Goal: Obtain resource: Download file/media

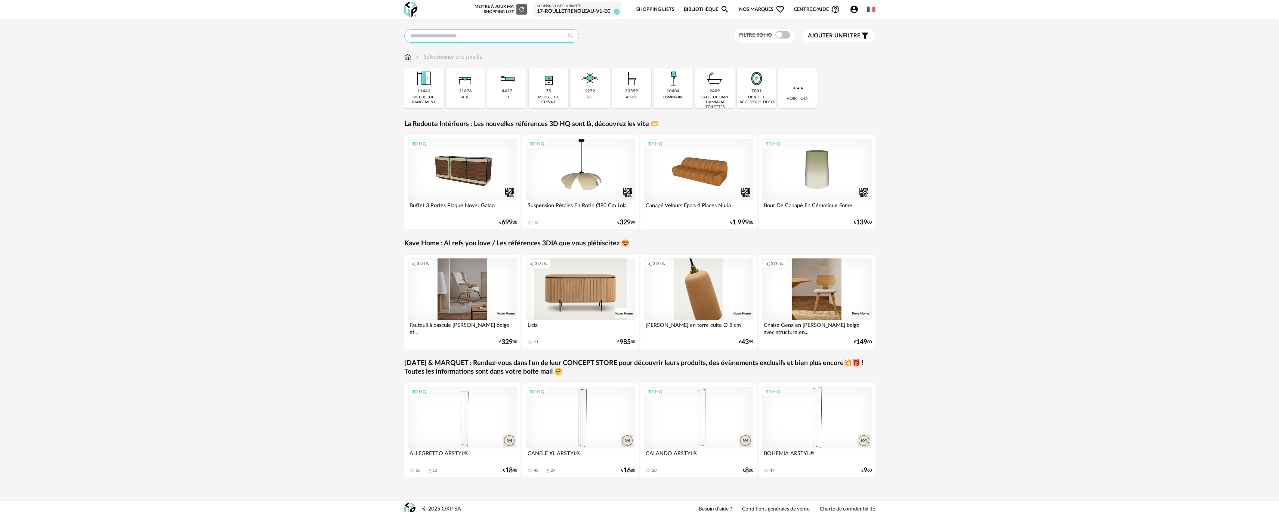
click at [544, 37] on input "text" at bounding box center [491, 35] width 175 height 13
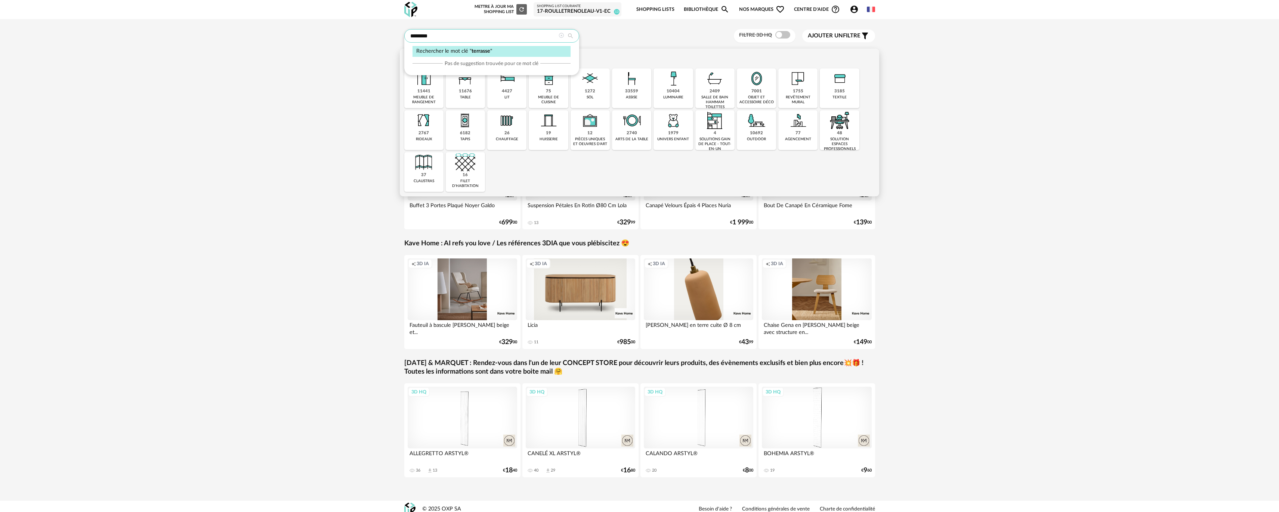
type input "********"
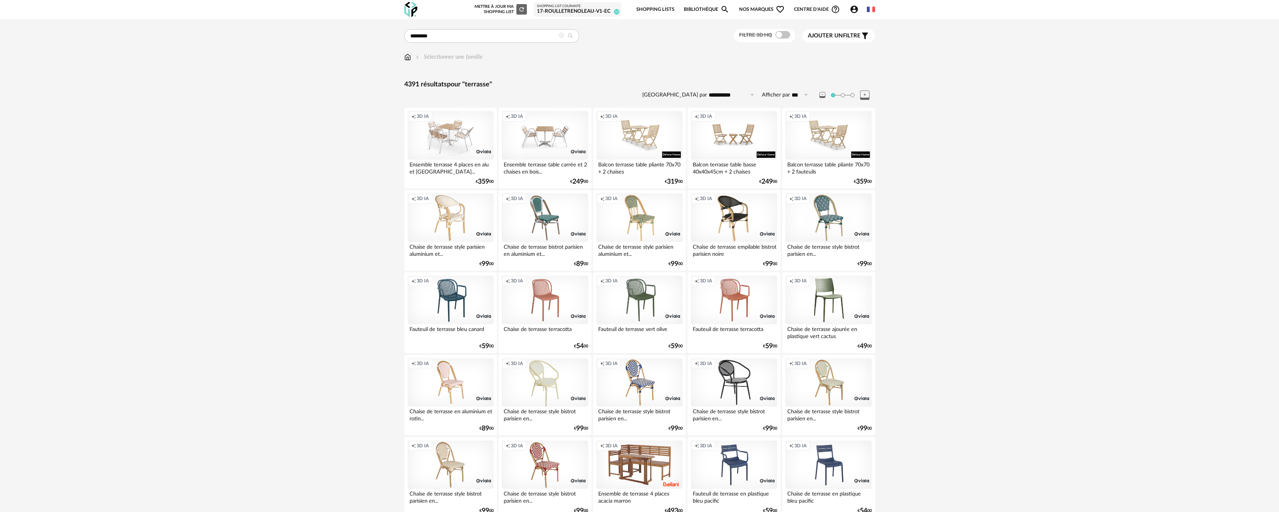
click at [790, 37] on label "Filtre 3D HQ" at bounding box center [765, 34] width 53 height 7
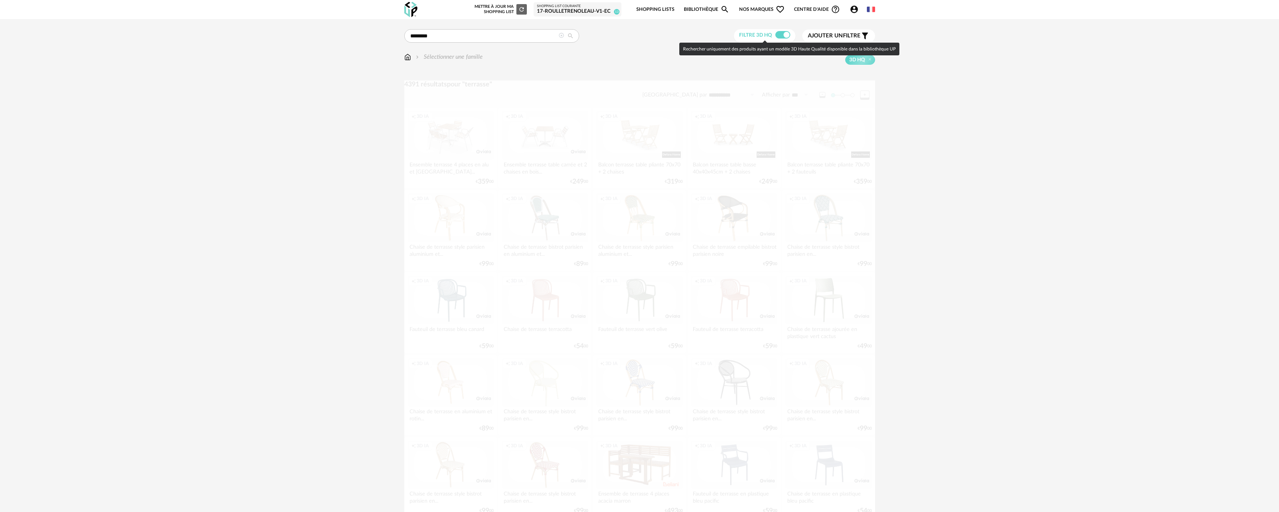
click at [785, 36] on span at bounding box center [782, 34] width 15 height 7
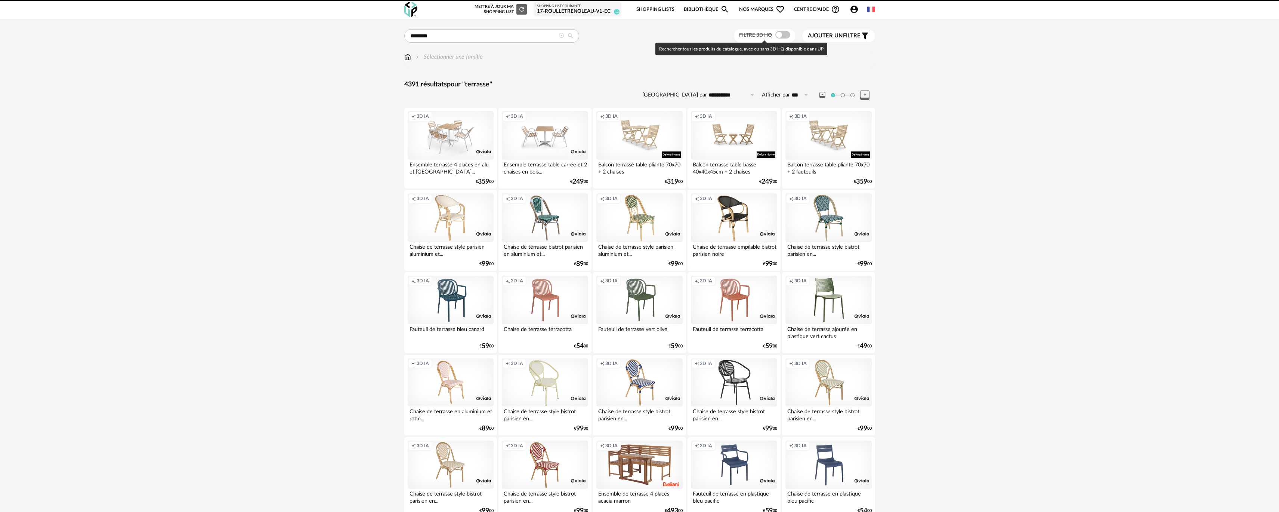
click at [785, 36] on div at bounding box center [639, 256] width 1279 height 512
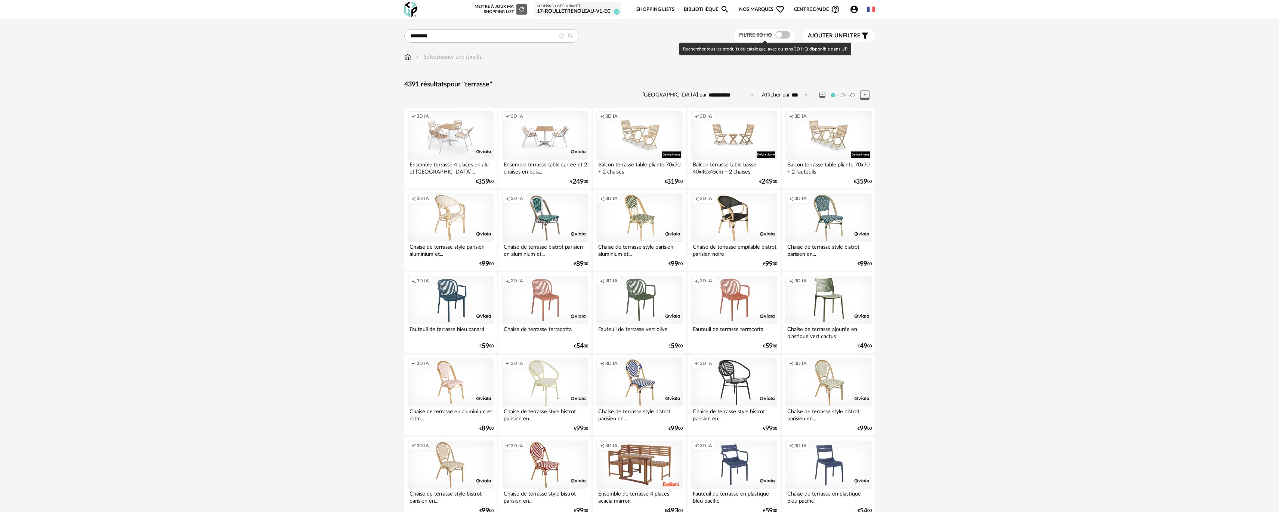
click at [785, 36] on span at bounding box center [782, 34] width 15 height 7
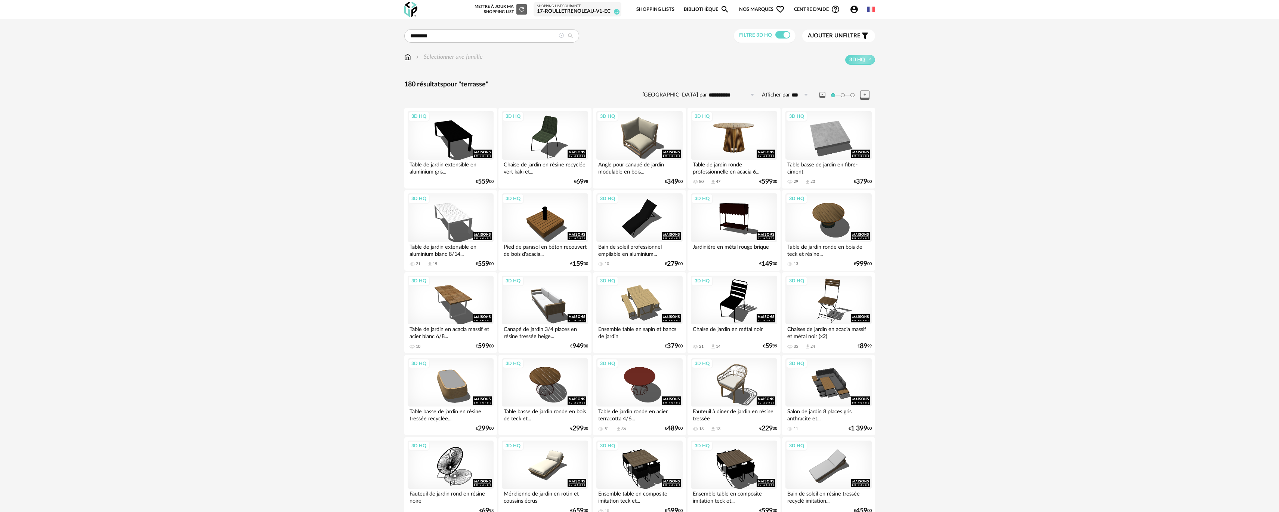
click at [750, 134] on div "3D HQ" at bounding box center [734, 135] width 86 height 49
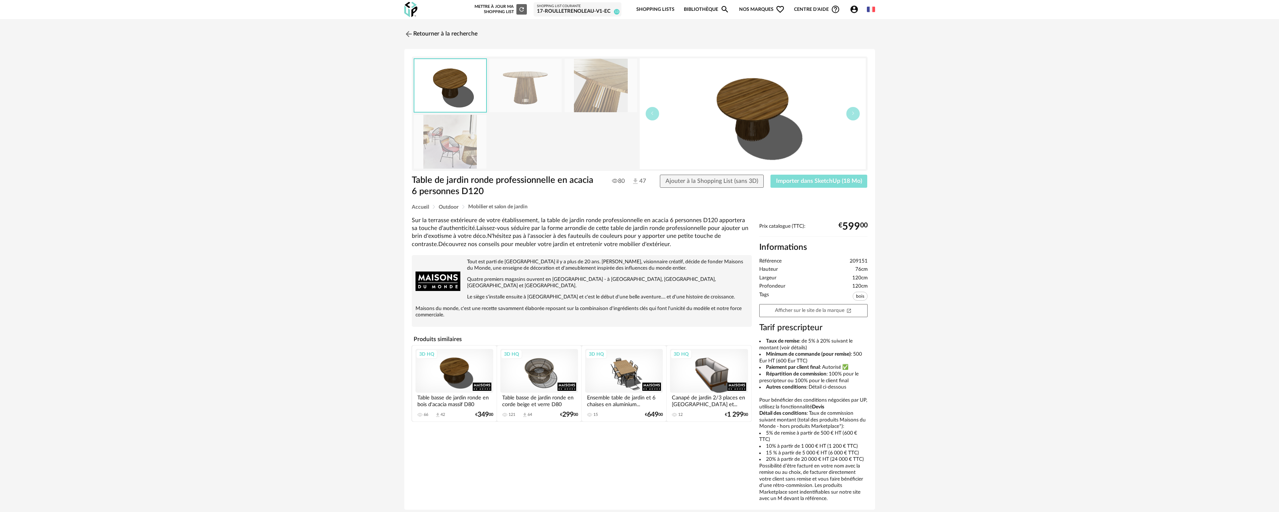
click at [790, 185] on button "Importer dans SketchUp (18 Mo)" at bounding box center [819, 181] width 97 height 13
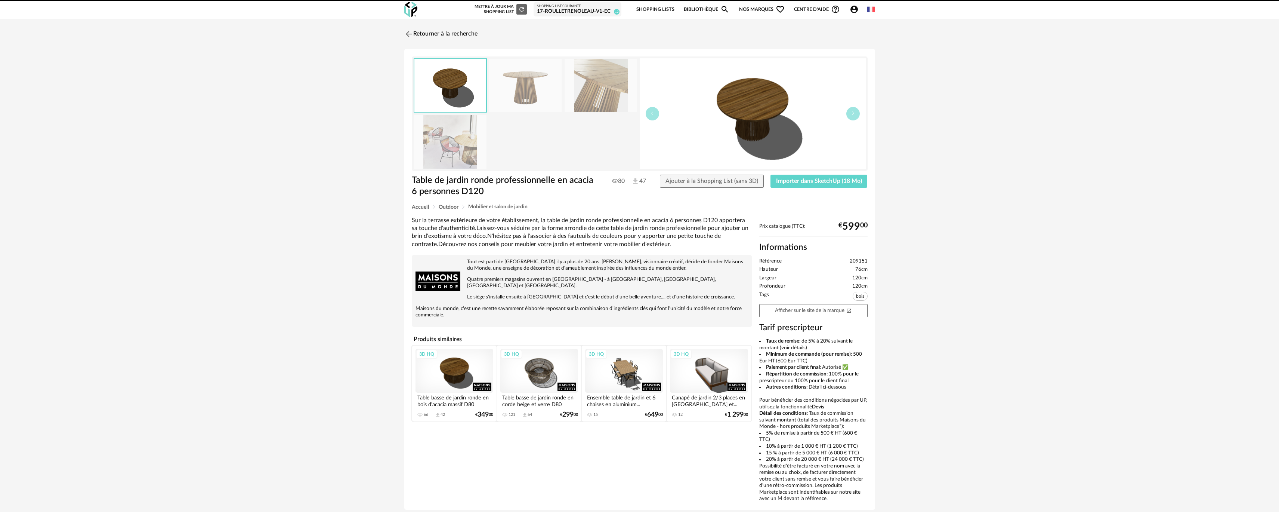
drag, startPoint x: 422, startPoint y: 374, endPoint x: 428, endPoint y: 296, distance: 78.6
click at [432, 27] on link "Retourner à la recherche" at bounding box center [438, 34] width 73 height 16
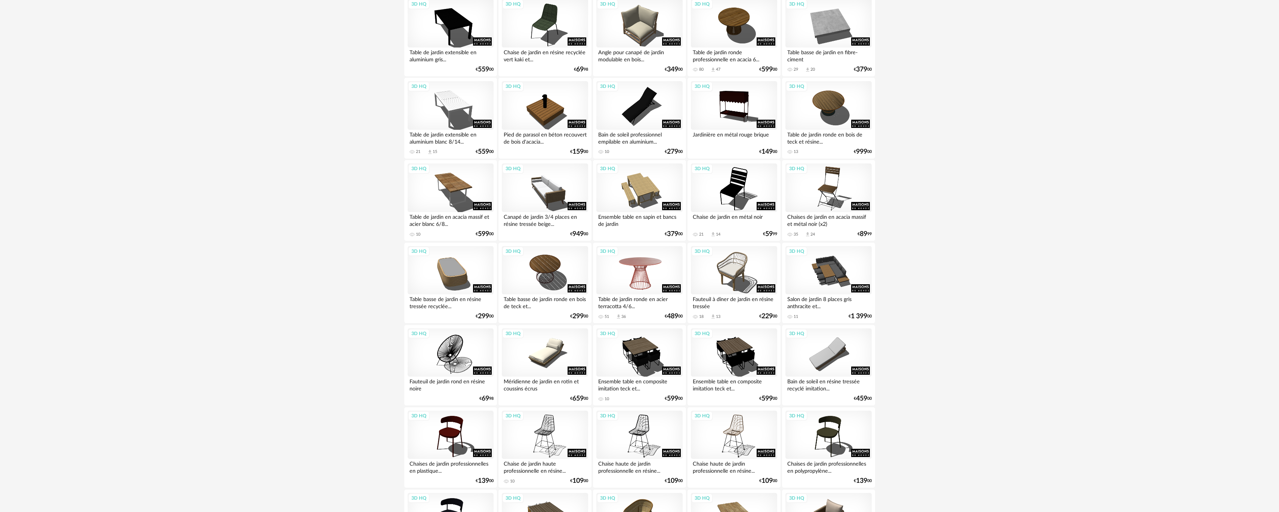
scroll to position [262, 0]
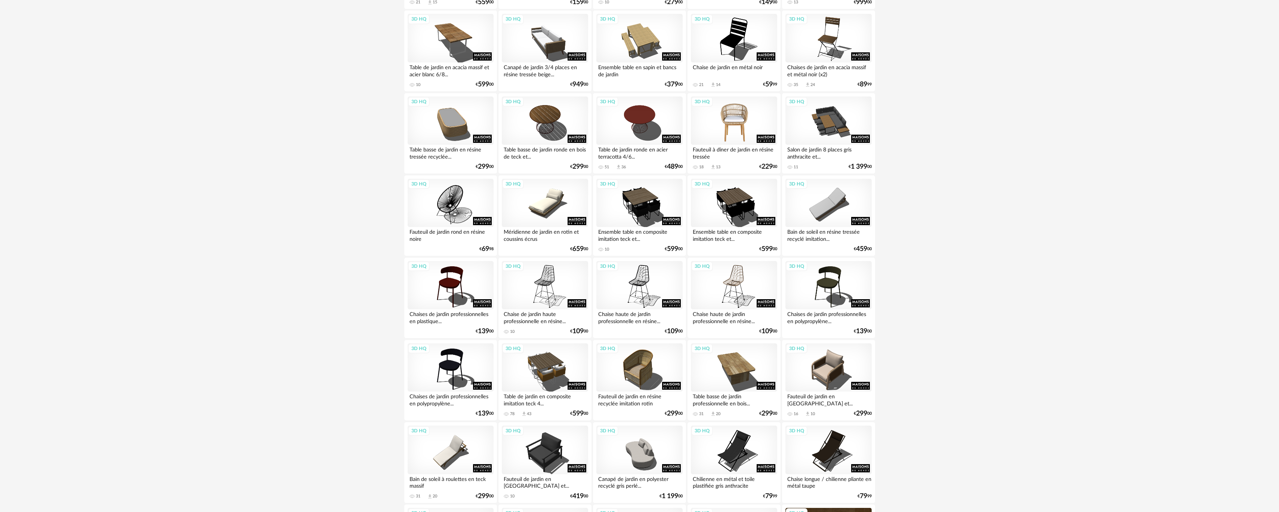
click at [731, 127] on div "3D HQ" at bounding box center [734, 120] width 86 height 49
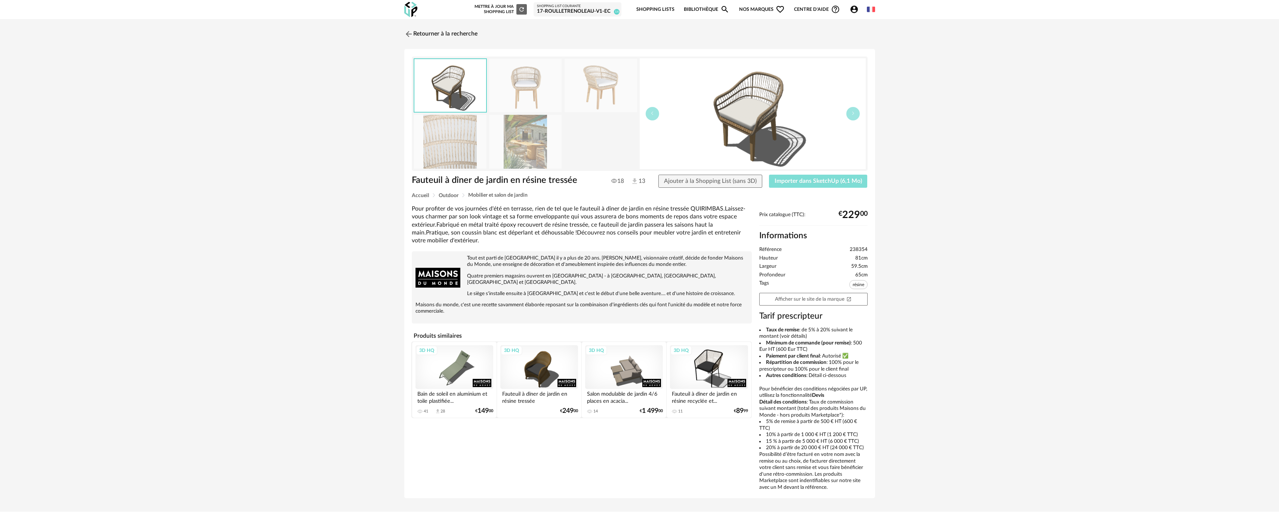
click at [836, 187] on button "Importer dans SketchUp (6,1 Mo)" at bounding box center [818, 181] width 99 height 13
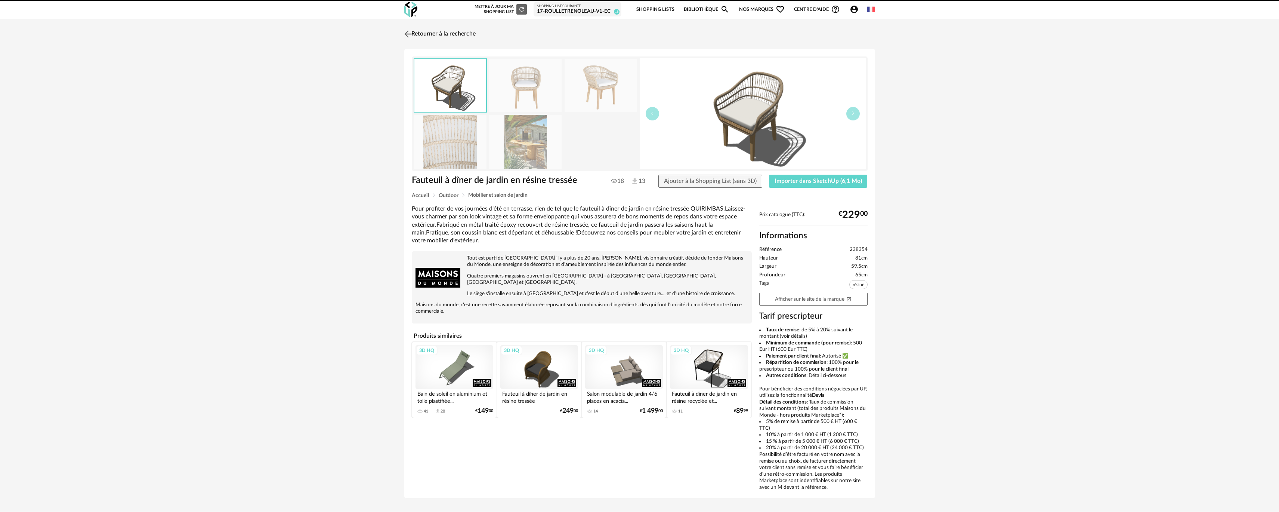
click at [446, 30] on link "Retourner à la recherche" at bounding box center [438, 34] width 73 height 16
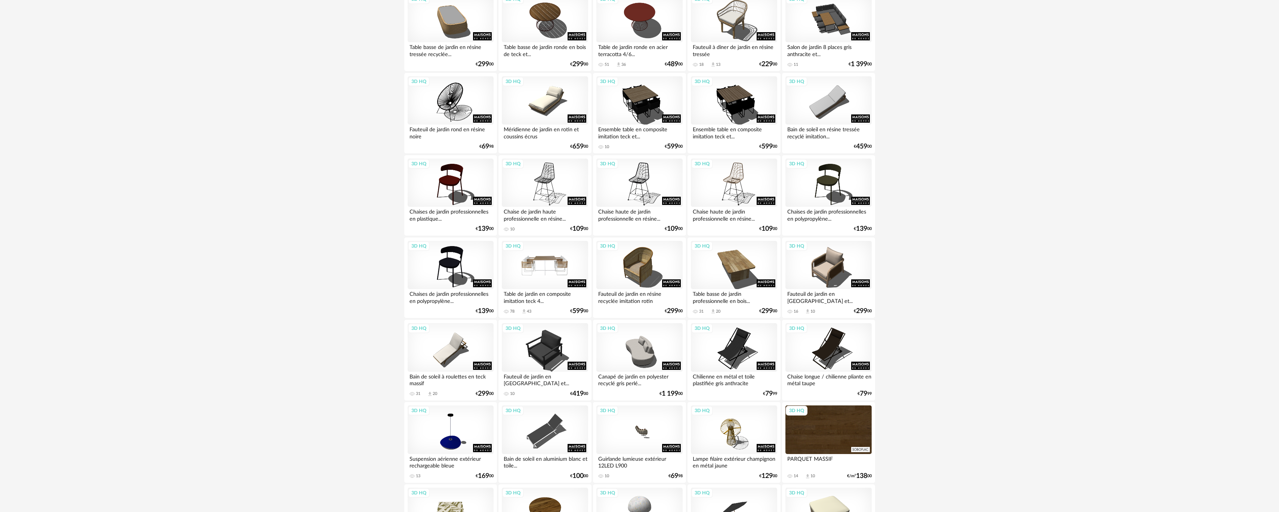
scroll to position [374, 0]
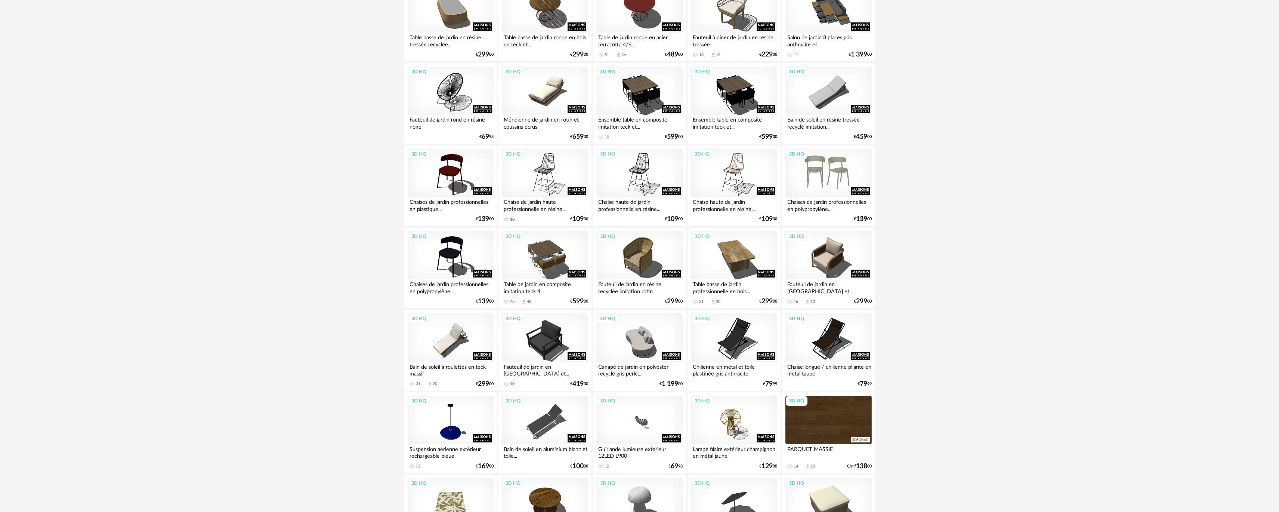
click at [856, 167] on div "3D HQ" at bounding box center [828, 173] width 86 height 49
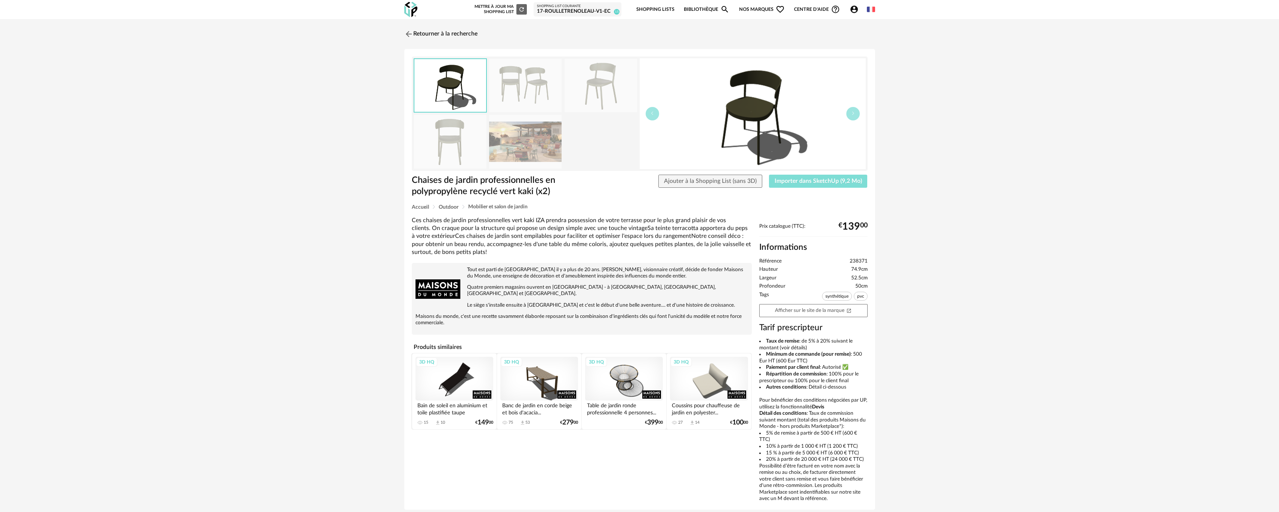
click at [836, 179] on span "Importer dans SketchUp (9,2 Mo)" at bounding box center [818, 181] width 87 height 6
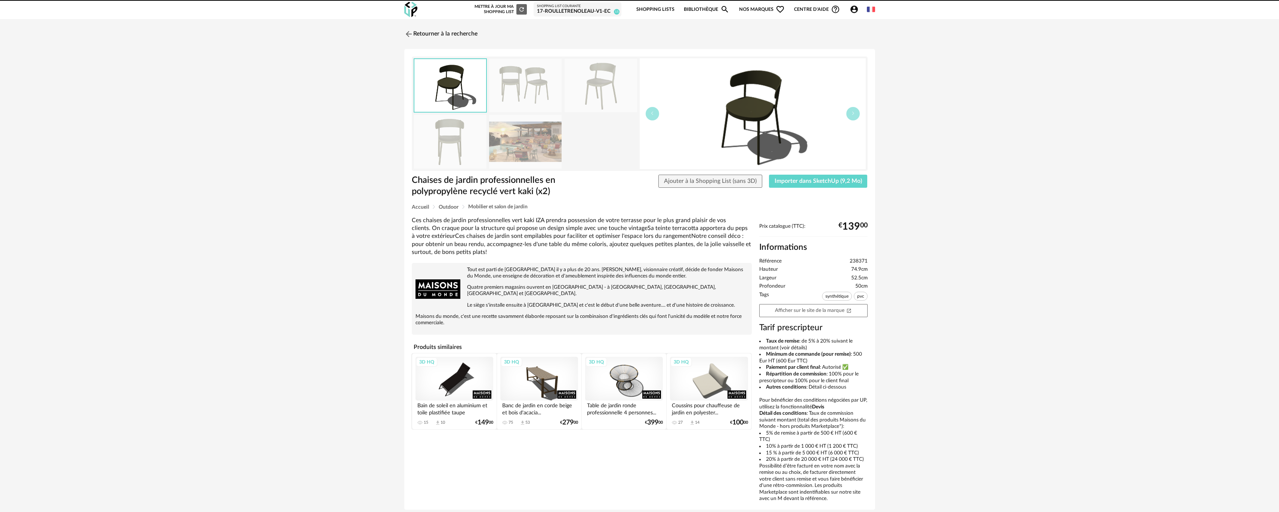
drag, startPoint x: 365, startPoint y: 319, endPoint x: 367, endPoint y: 314, distance: 5.1
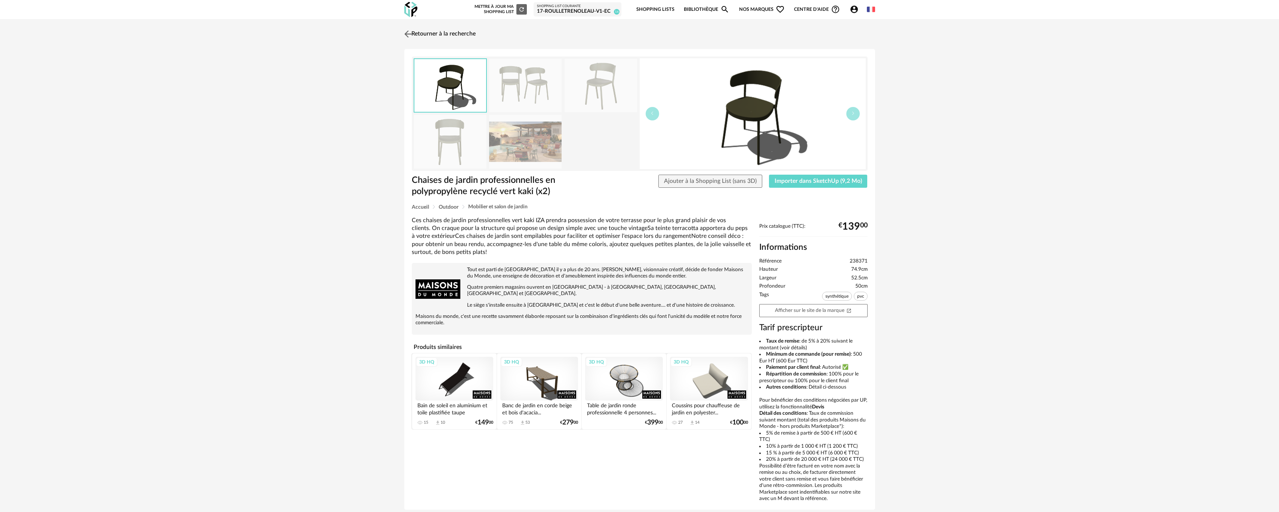
click at [425, 37] on link "Retourner à la recherche" at bounding box center [438, 34] width 73 height 16
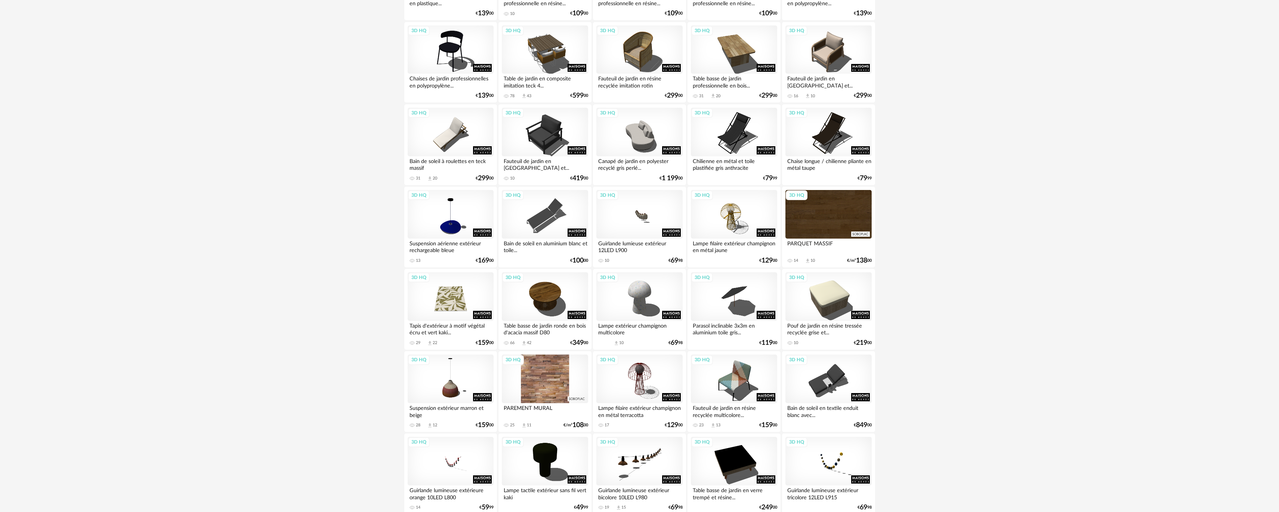
scroll to position [598, 0]
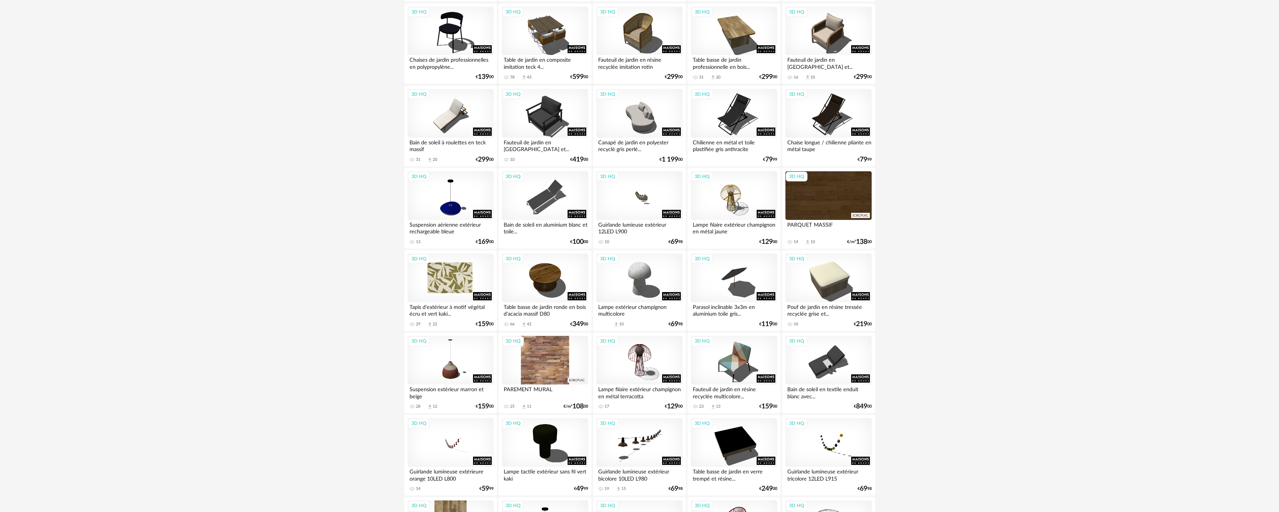
click at [439, 289] on div "3D HQ" at bounding box center [451, 277] width 86 height 49
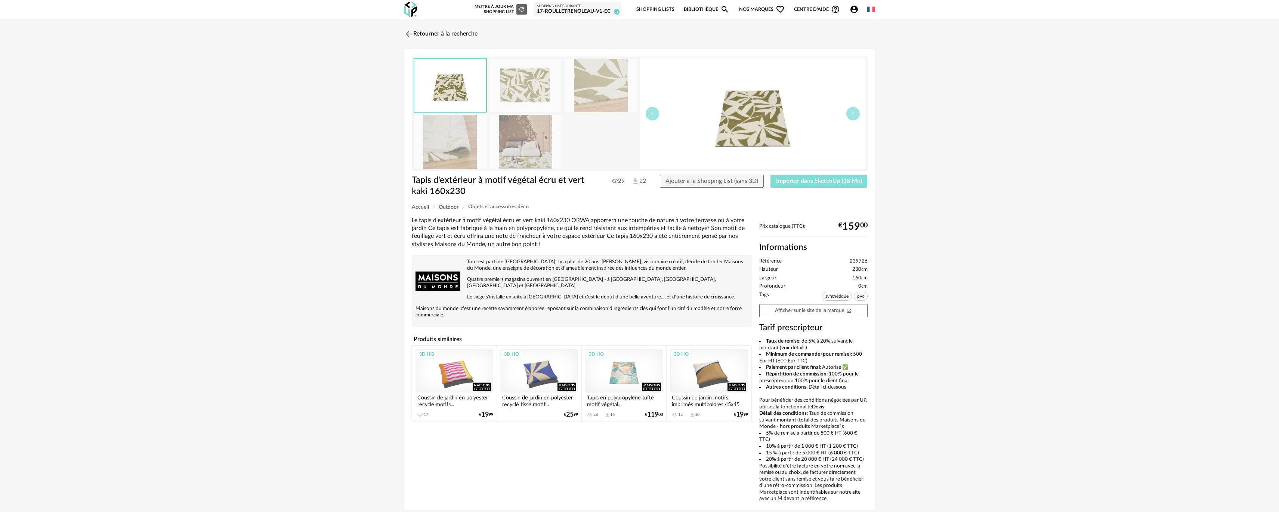
click at [833, 178] on span "Importer dans SketchUp (18 Mo)" at bounding box center [819, 181] width 86 height 6
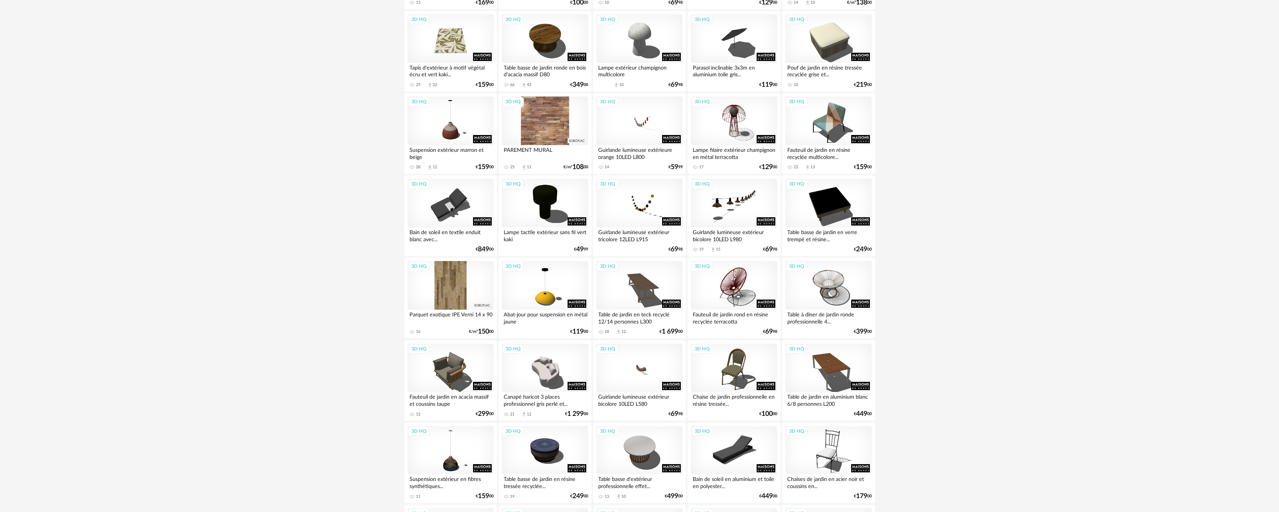
scroll to position [845, 0]
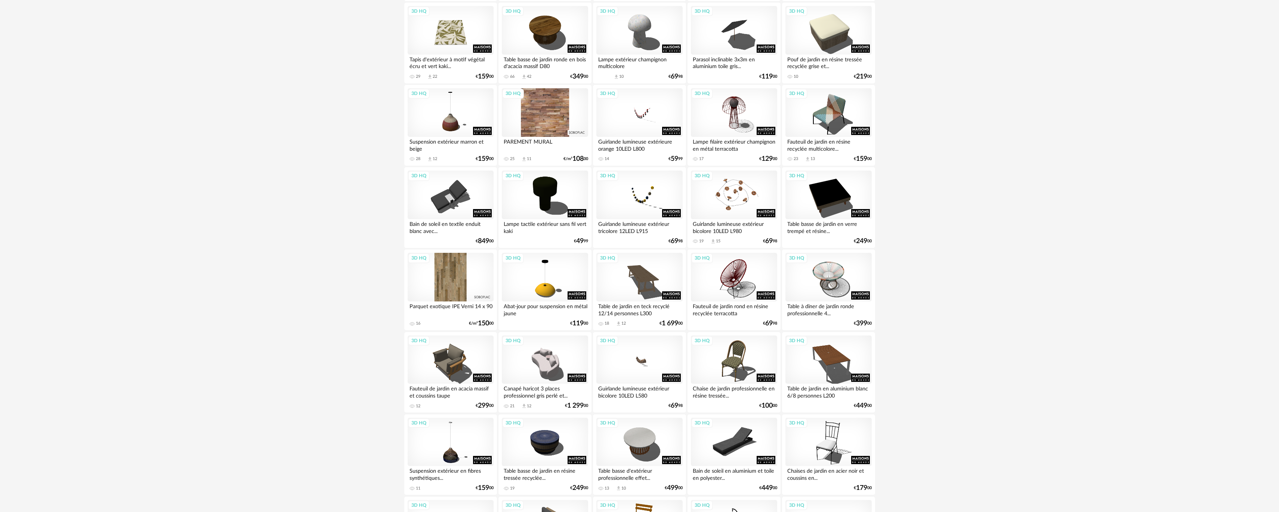
click at [729, 199] on div "3D HQ" at bounding box center [734, 194] width 86 height 49
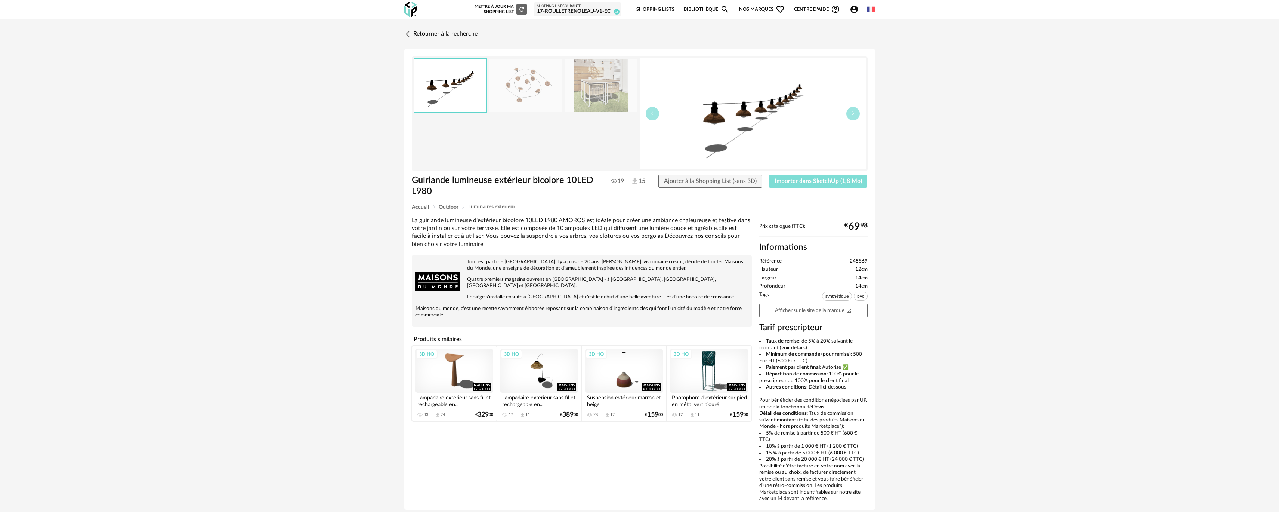
click at [814, 177] on button "Importer dans SketchUp (1,8 Mo)" at bounding box center [818, 181] width 99 height 13
click at [448, 35] on link "Retourner à la recherche" at bounding box center [438, 34] width 73 height 16
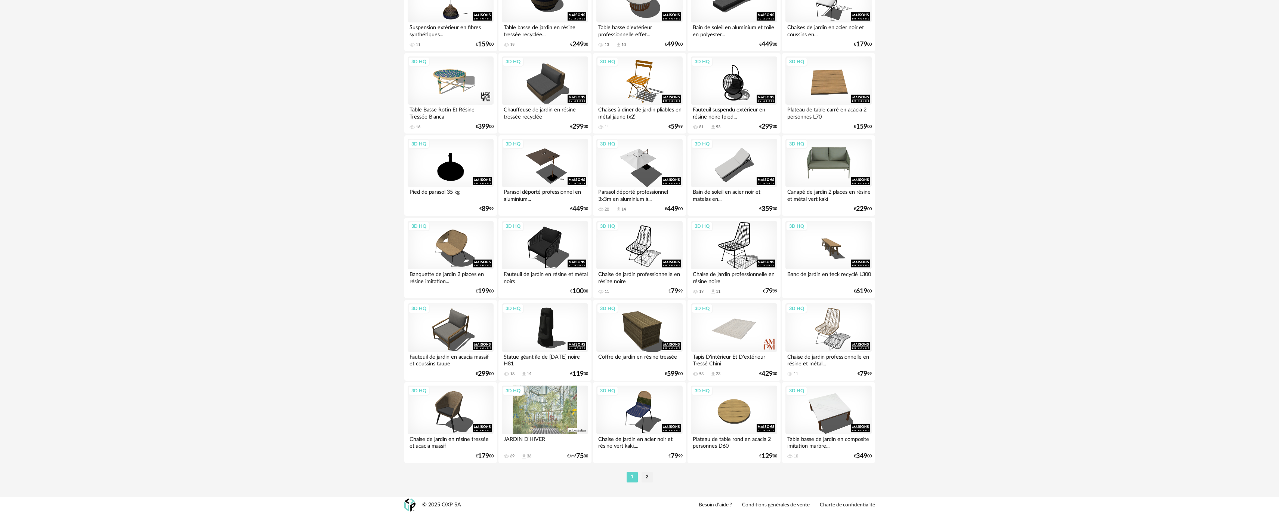
scroll to position [1290, 0]
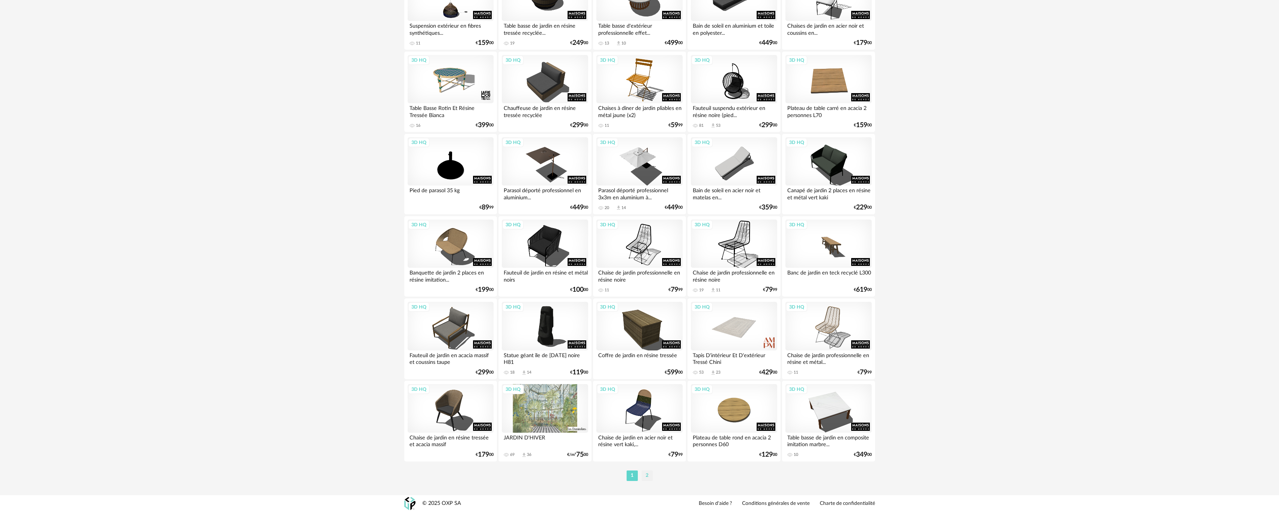
click at [645, 473] on li "2" at bounding box center [647, 475] width 11 height 10
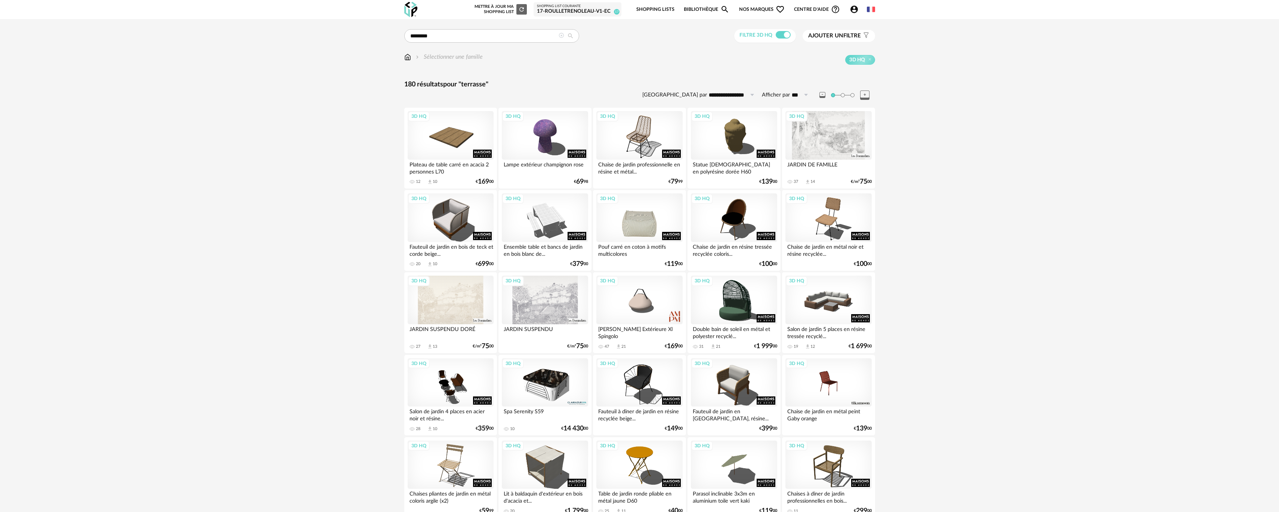
click at [658, 225] on div "3D HQ" at bounding box center [639, 217] width 86 height 49
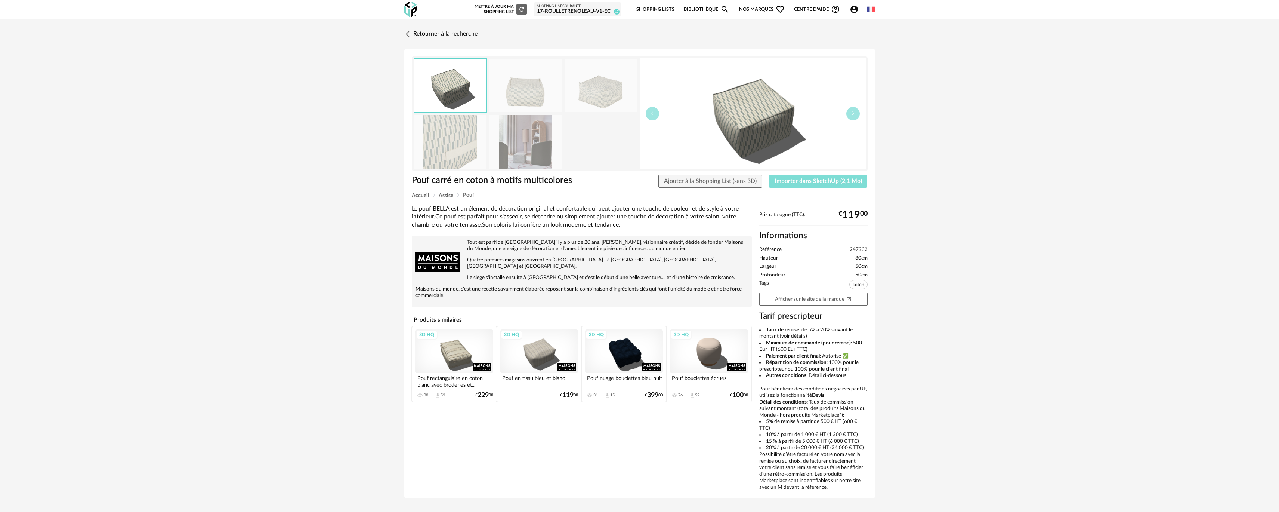
click at [859, 183] on span "Importer dans SketchUp (2,1 Mo)" at bounding box center [818, 181] width 87 height 6
click at [458, 43] on div "Retourner à la recherche Pouf carré en coton à motifs multicolores Pouf carré e…" at bounding box center [640, 269] width 484 height 486
click at [462, 39] on link "Retourner à la recherche" at bounding box center [438, 34] width 73 height 16
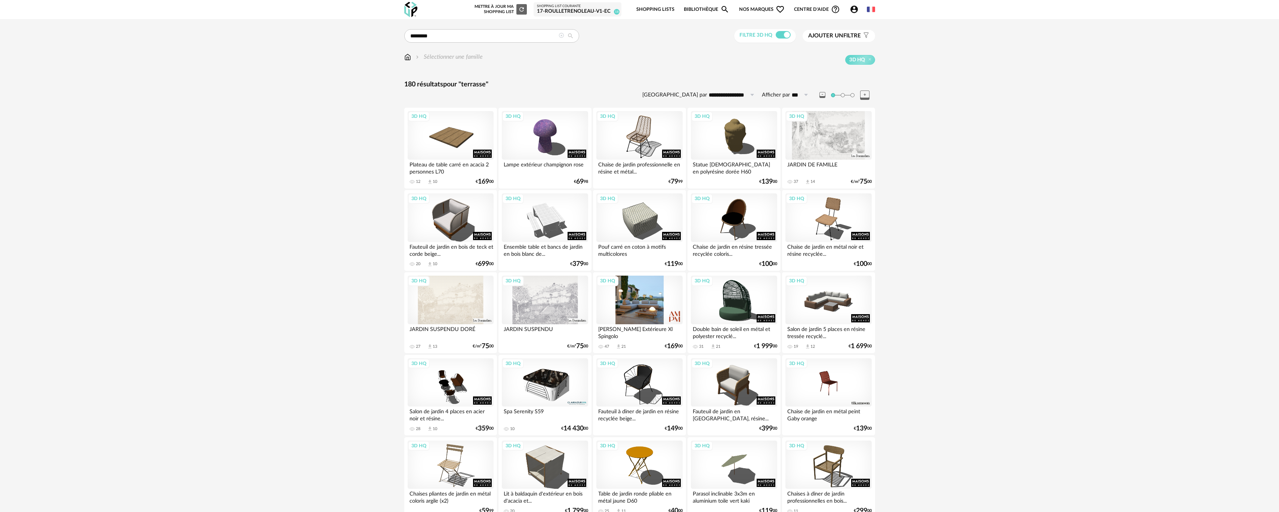
click at [625, 305] on div "3D HQ" at bounding box center [639, 299] width 86 height 49
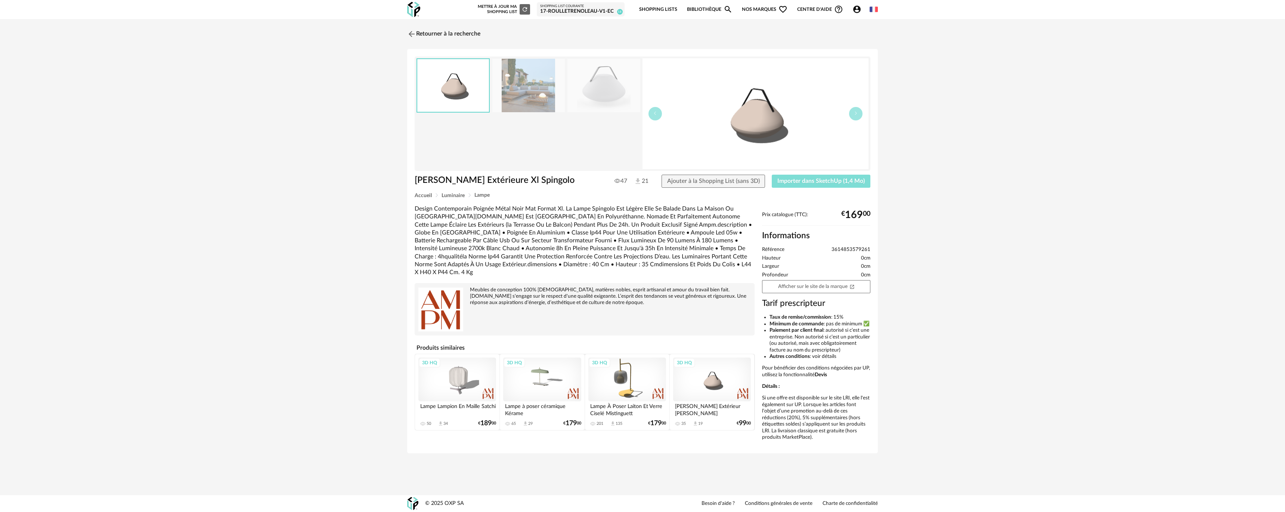
click at [828, 185] on button "Importer dans SketchUp (1,4 Mo)" at bounding box center [821, 181] width 99 height 13
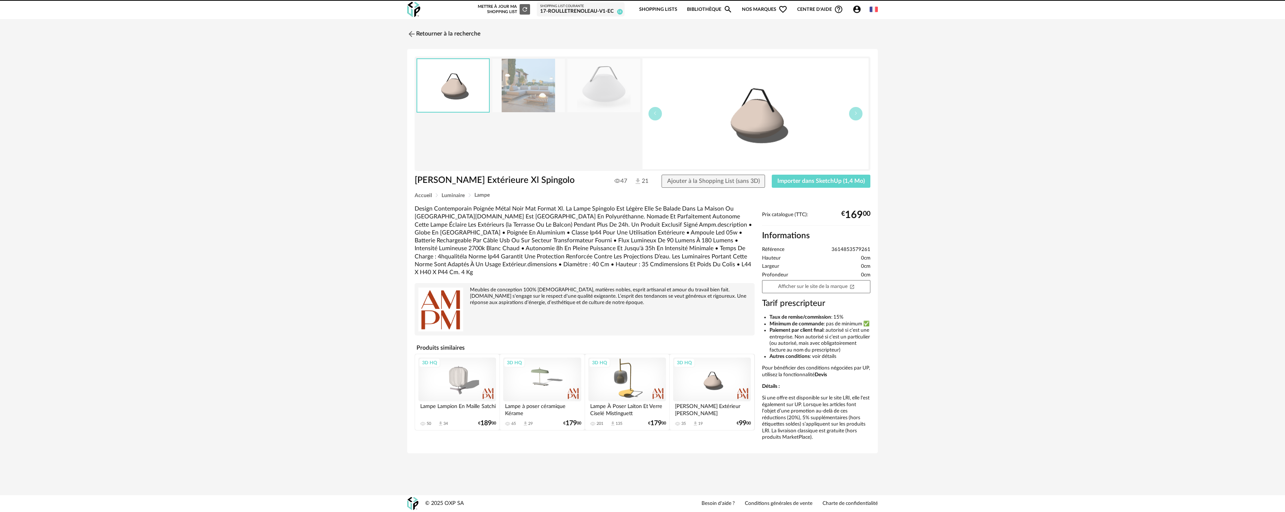
drag, startPoint x: 599, startPoint y: 371, endPoint x: 680, endPoint y: 222, distance: 169.9
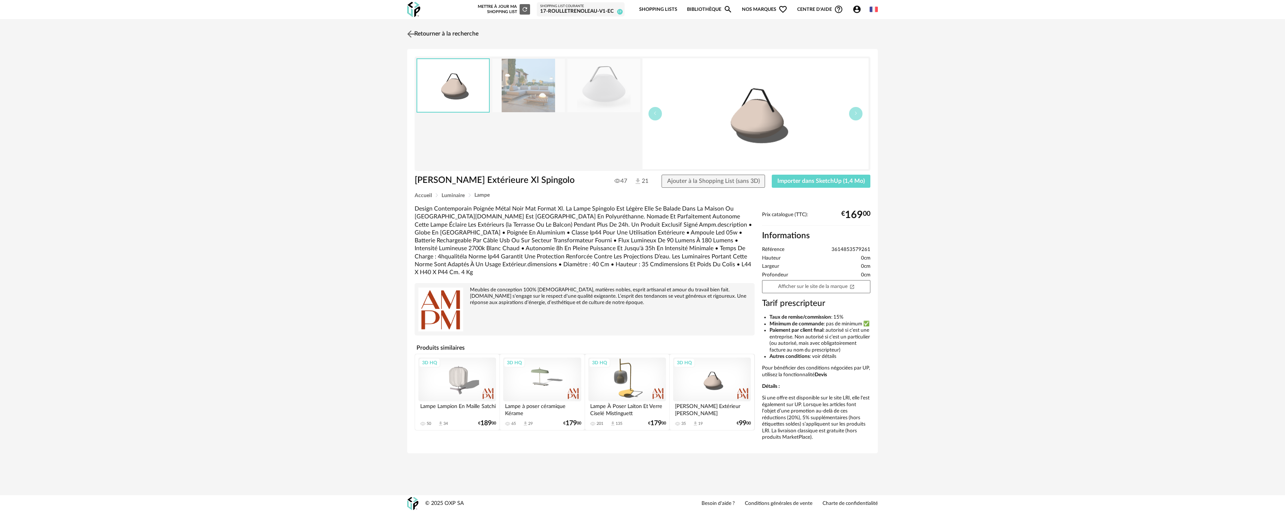
click at [435, 33] on link "Retourner à la recherche" at bounding box center [441, 34] width 73 height 16
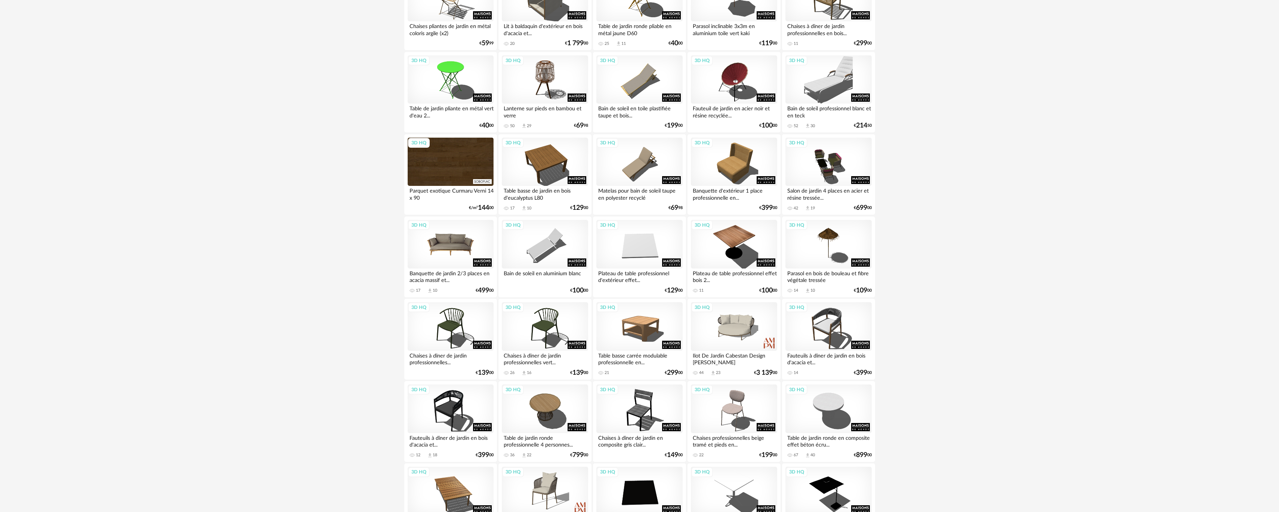
scroll to position [486, 0]
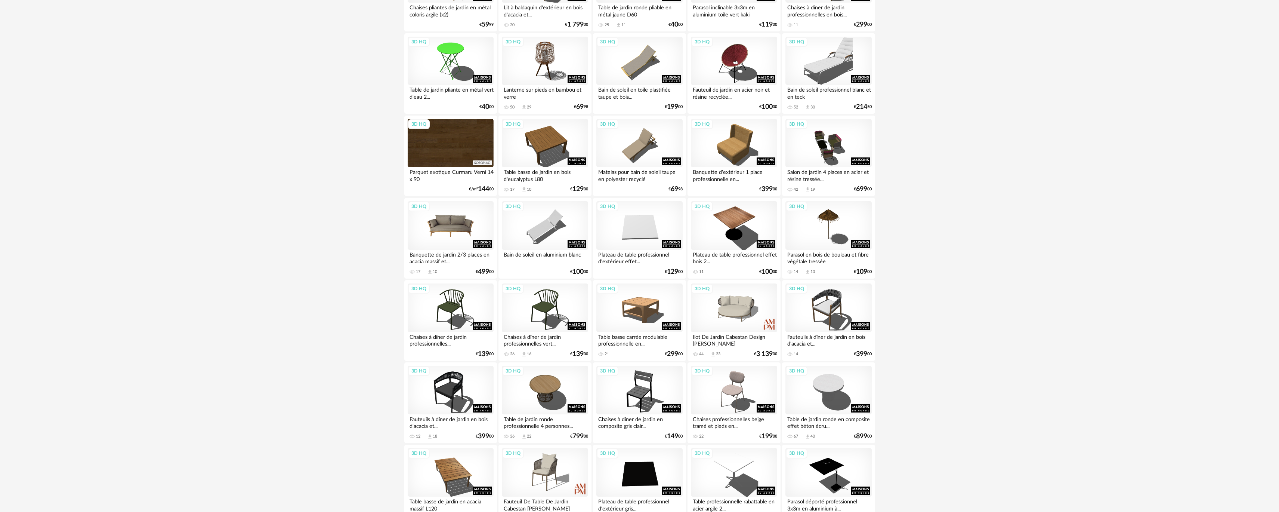
click at [448, 234] on div "3D HQ" at bounding box center [451, 225] width 86 height 49
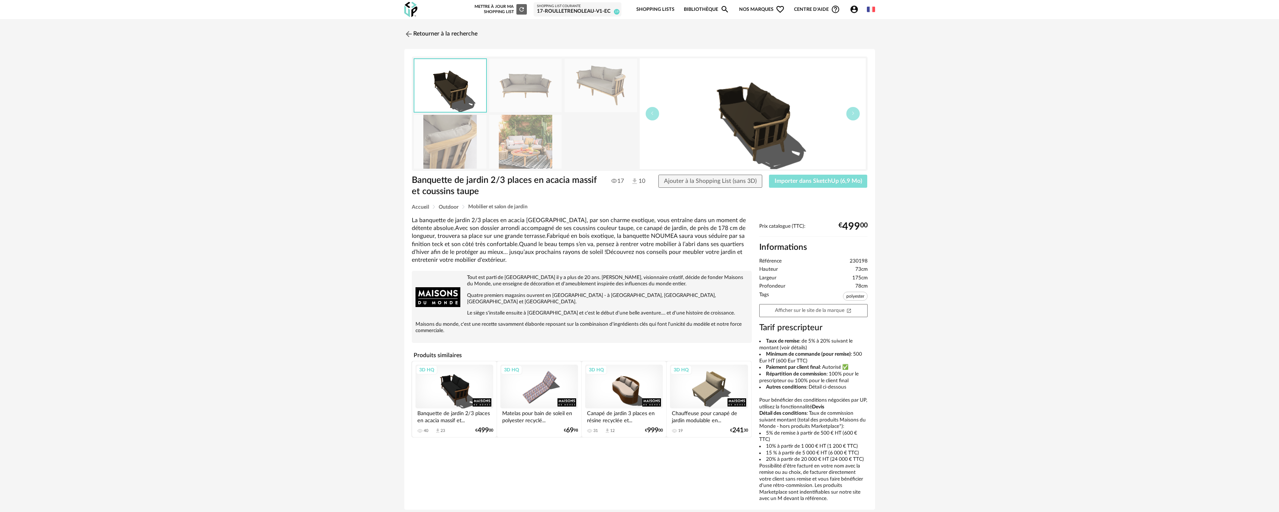
click at [814, 184] on button "Importer dans SketchUp (6,9 Mo)" at bounding box center [818, 181] width 99 height 13
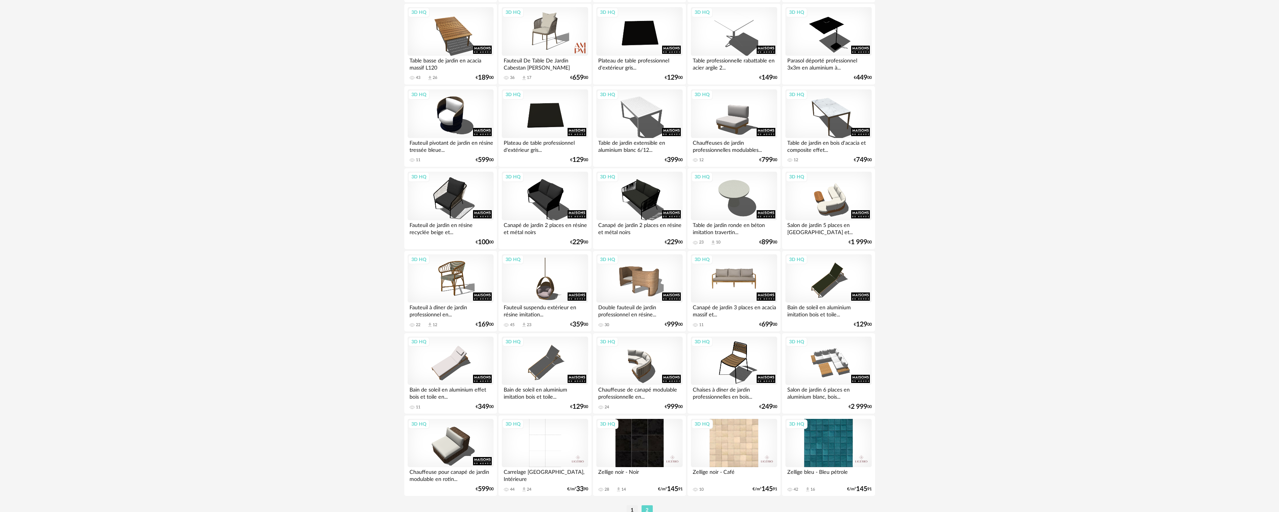
scroll to position [961, 0]
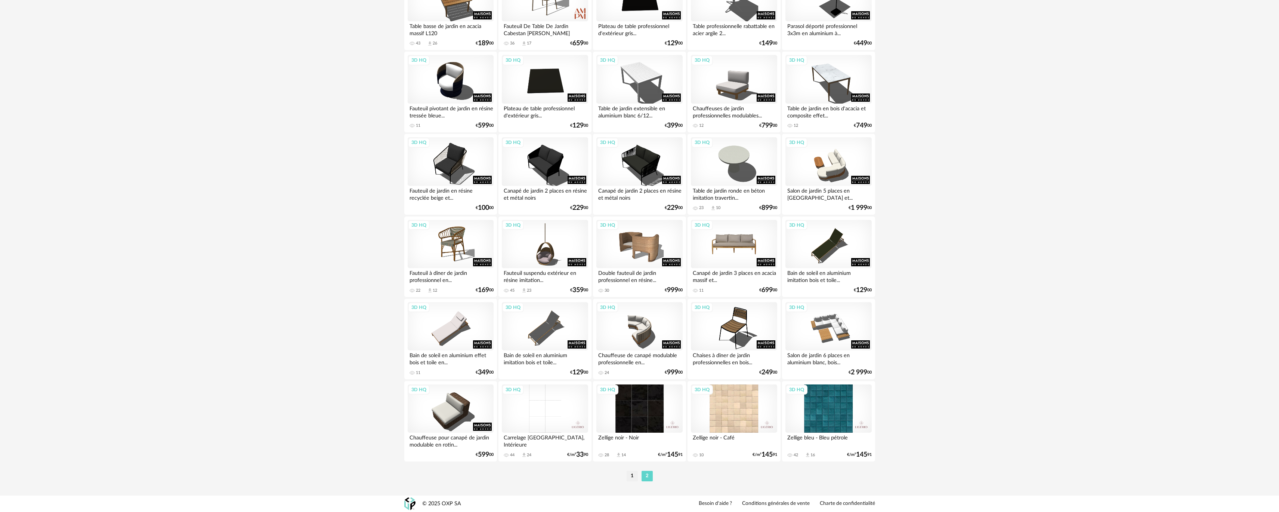
click at [741, 261] on div "3D HQ" at bounding box center [734, 244] width 86 height 49
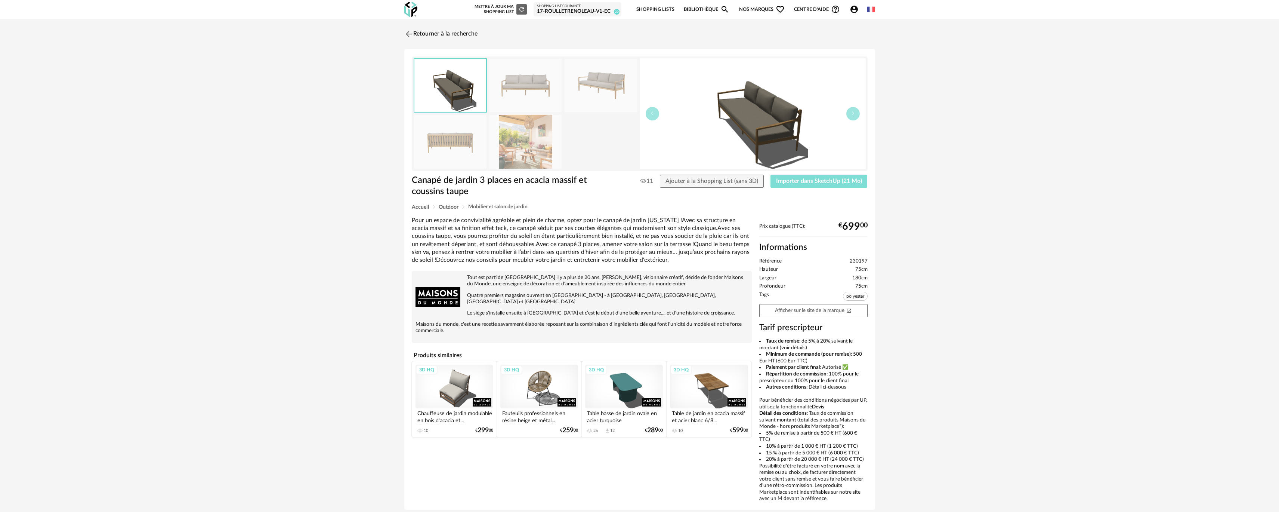
click at [792, 186] on button "Importer dans SketchUp (21 Mo)" at bounding box center [819, 181] width 97 height 13
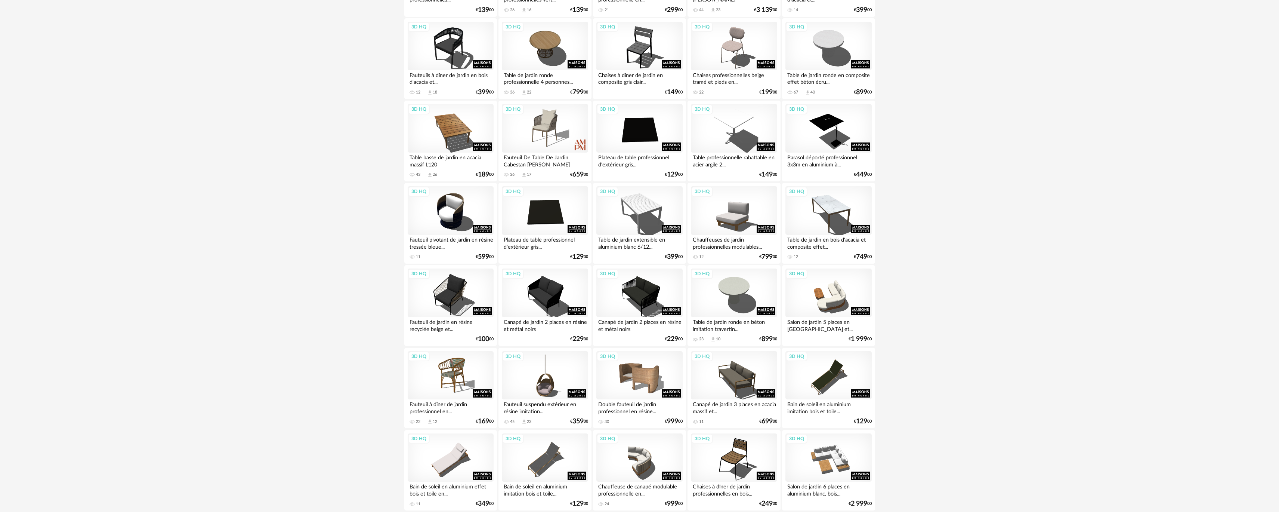
scroll to position [774, 0]
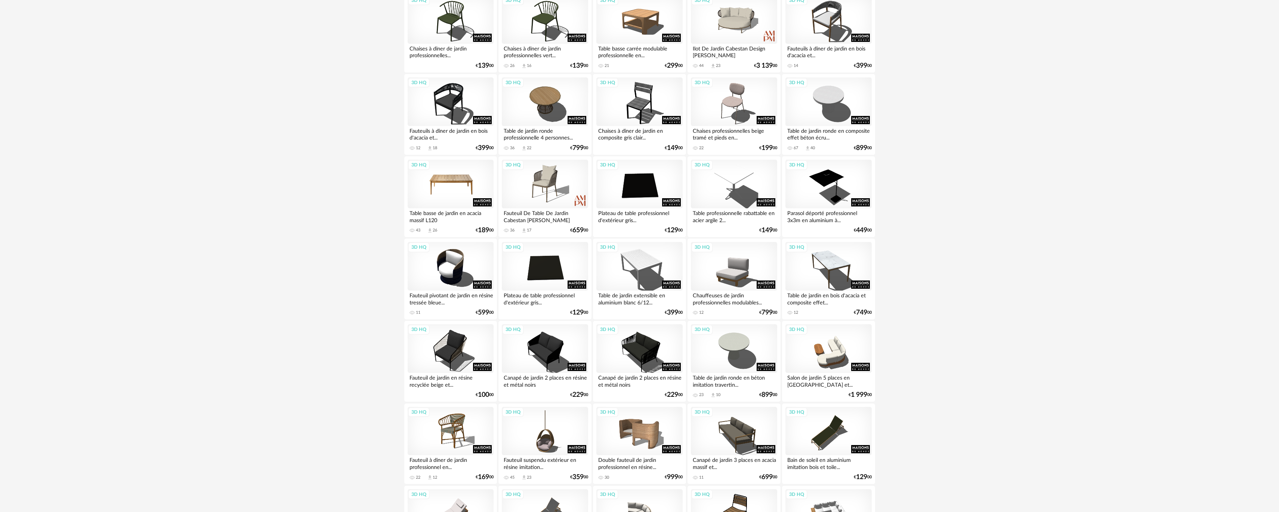
click at [463, 177] on div "3D HQ" at bounding box center [451, 184] width 86 height 49
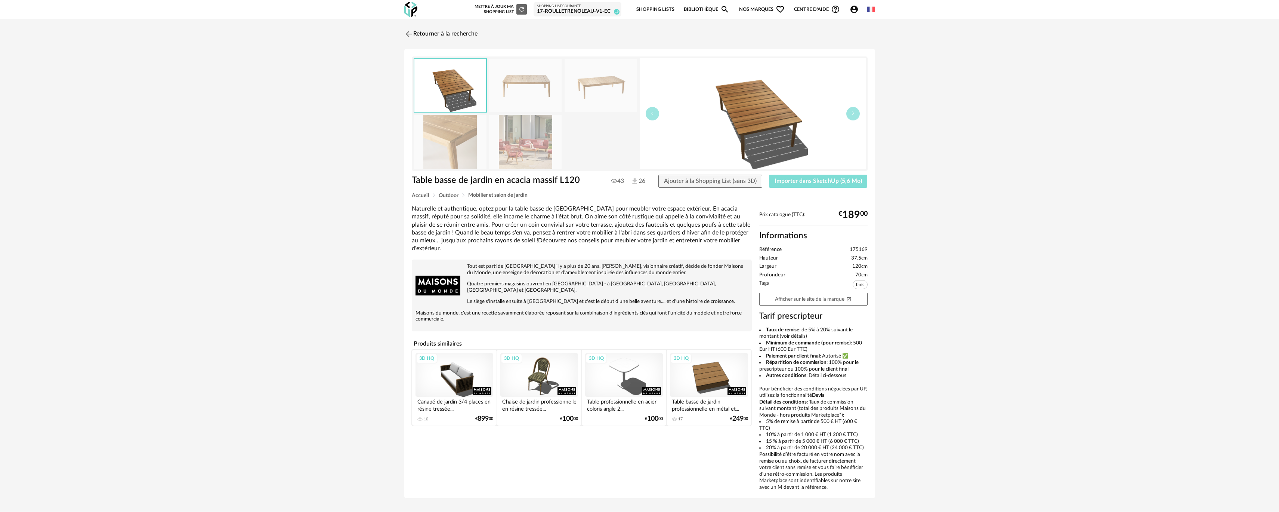
click at [784, 180] on span "Importer dans SketchUp (5,6 Mo)" at bounding box center [818, 181] width 87 height 6
click at [427, 35] on link "Retourner à la recherche" at bounding box center [438, 34] width 73 height 16
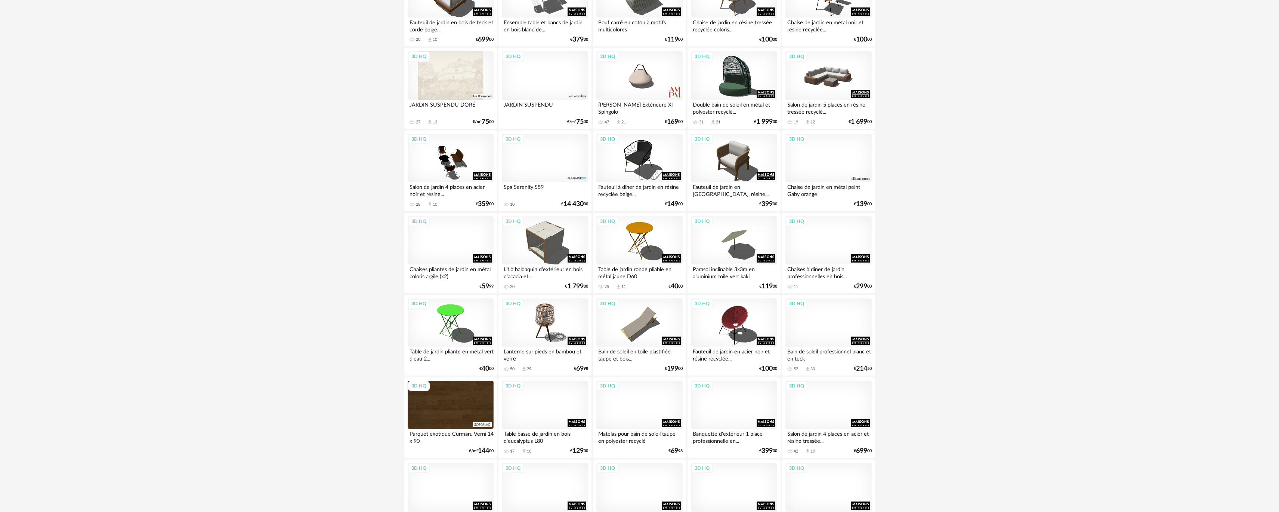
scroll to position [180, 0]
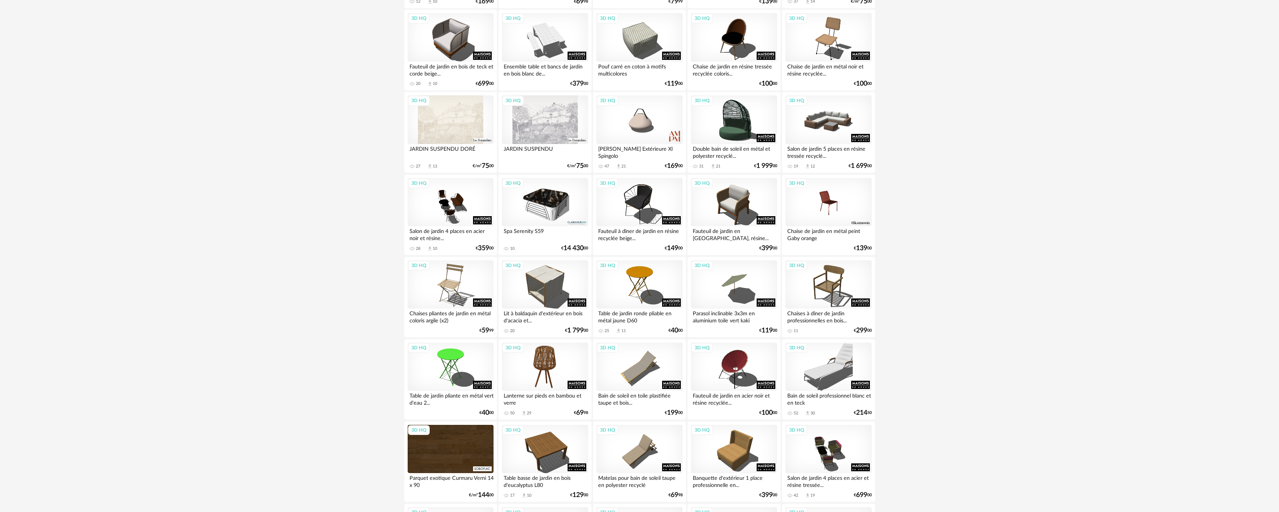
click at [558, 364] on div "3D HQ" at bounding box center [545, 366] width 86 height 49
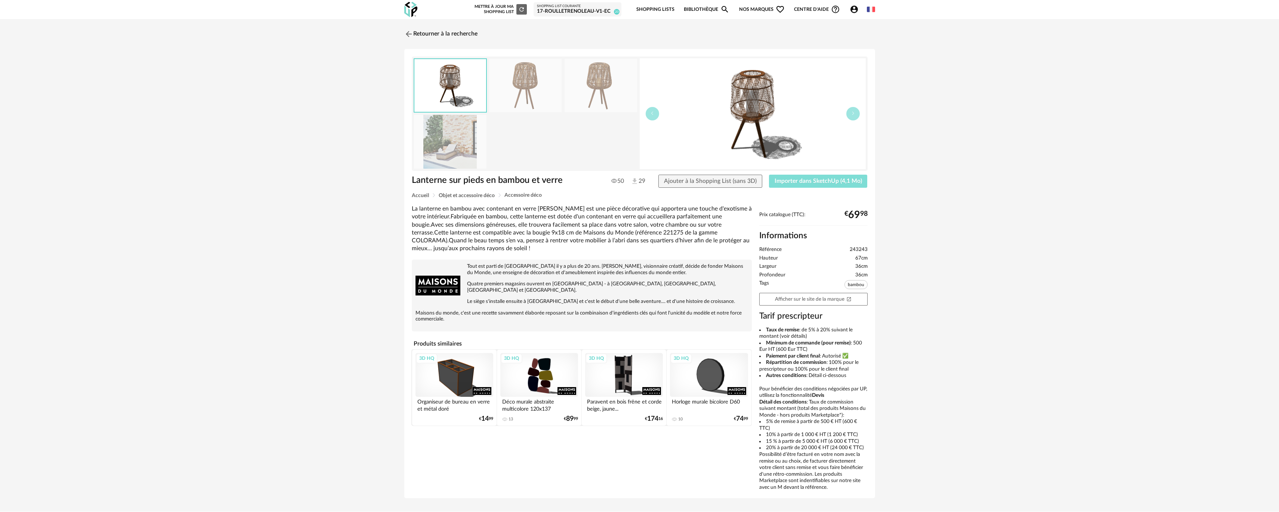
click at [824, 185] on button "Importer dans SketchUp (4,1 Mo)" at bounding box center [818, 181] width 99 height 13
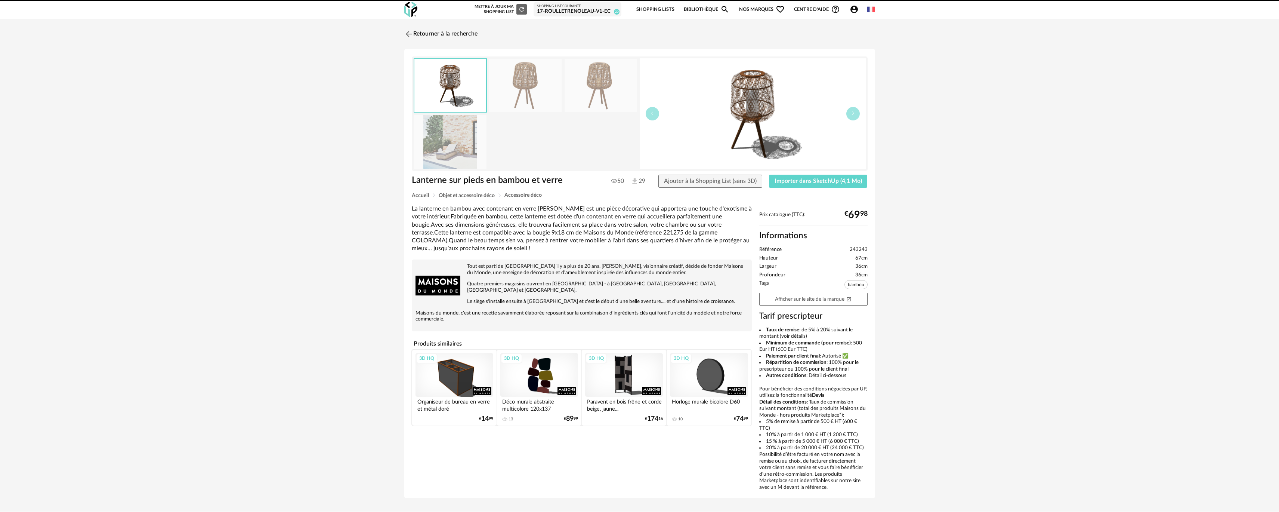
drag, startPoint x: 744, startPoint y: 389, endPoint x: 828, endPoint y: 237, distance: 173.5
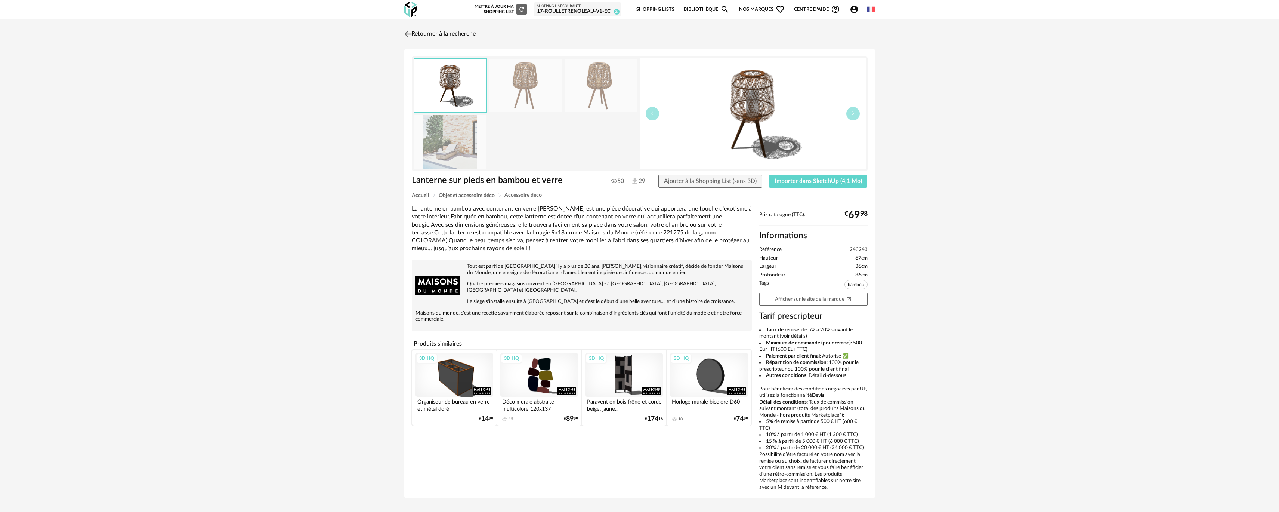
click at [445, 35] on link "Retourner à la recherche" at bounding box center [438, 34] width 73 height 16
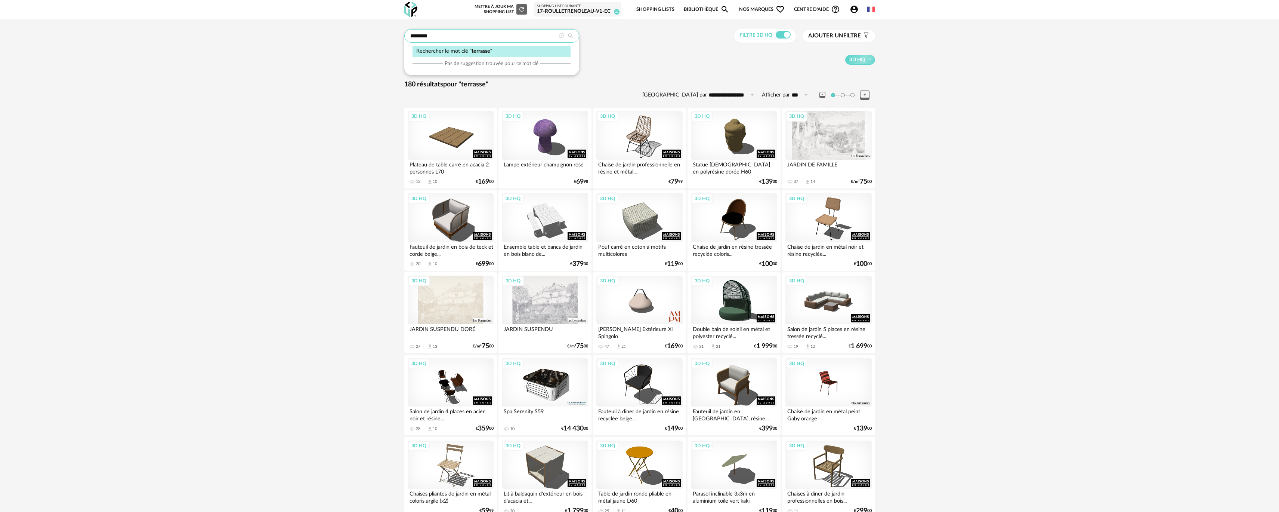
drag, startPoint x: 436, startPoint y: 35, endPoint x: 336, endPoint y: 19, distance: 101.1
type input "******"
type input "**********"
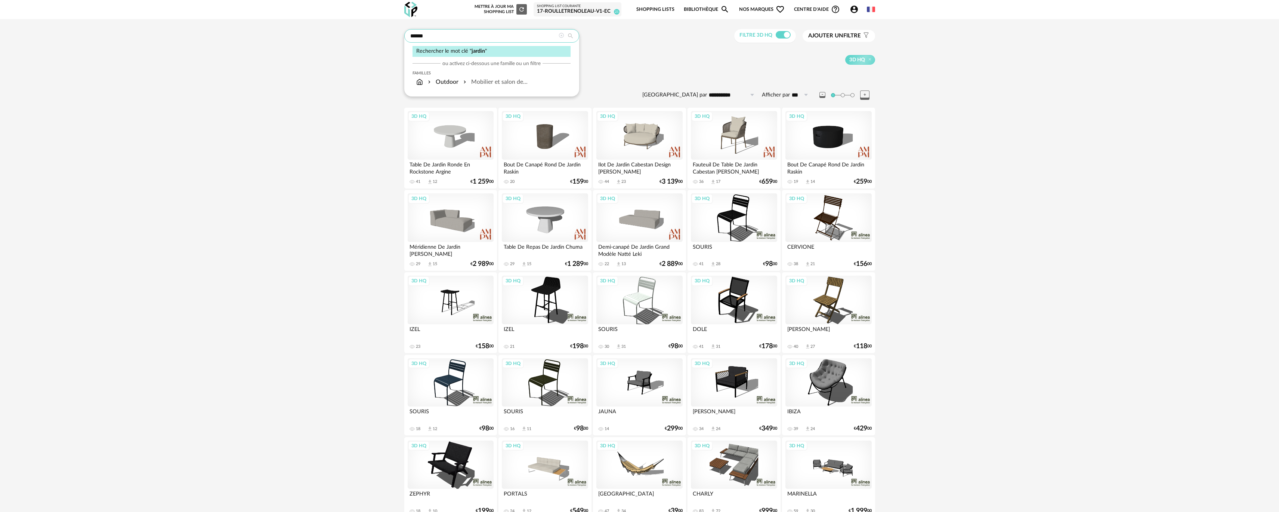
click at [439, 33] on input "******" at bounding box center [491, 35] width 175 height 13
click at [439, 36] on input "******" at bounding box center [491, 35] width 175 height 13
click at [439, 36] on input "text" at bounding box center [491, 35] width 175 height 13
click at [429, 59] on span "jardin" at bounding box center [422, 60] width 13 height 6
type input "******"
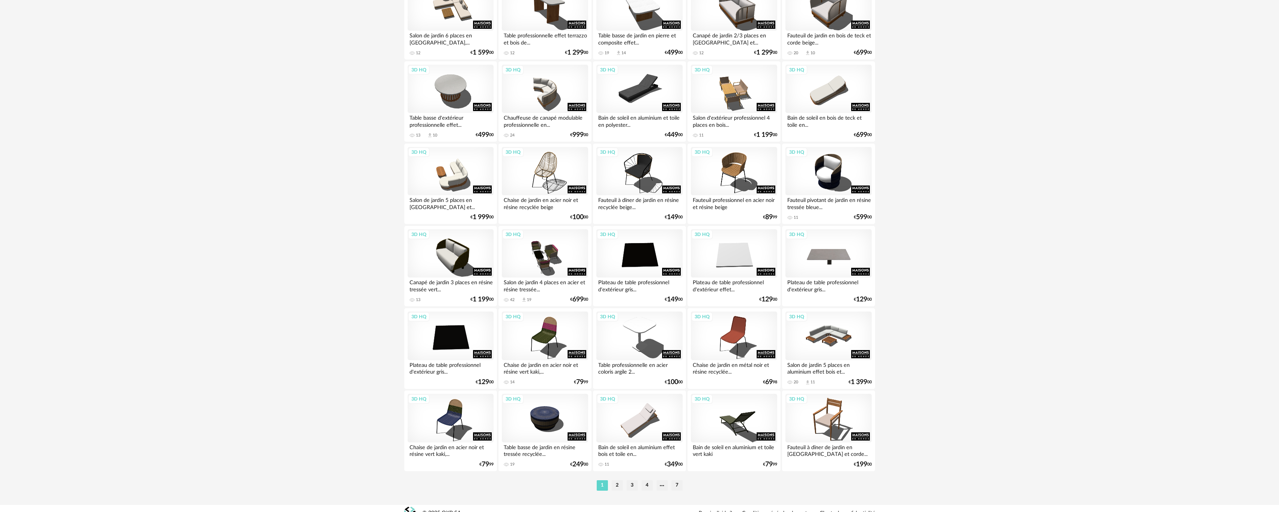
scroll to position [1290, 0]
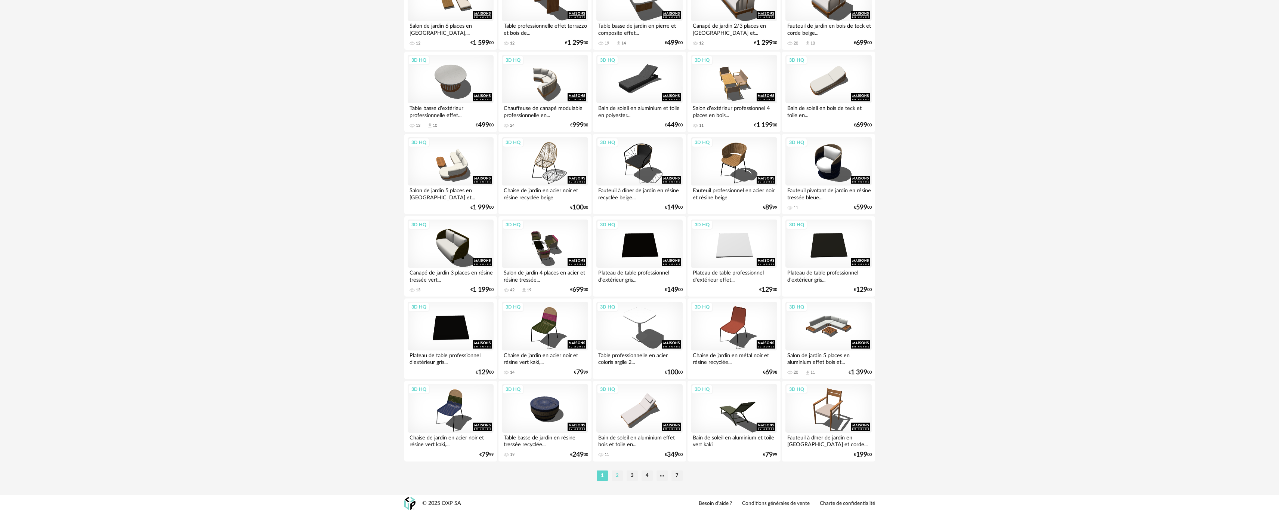
click at [617, 473] on li "2" at bounding box center [617, 475] width 11 height 10
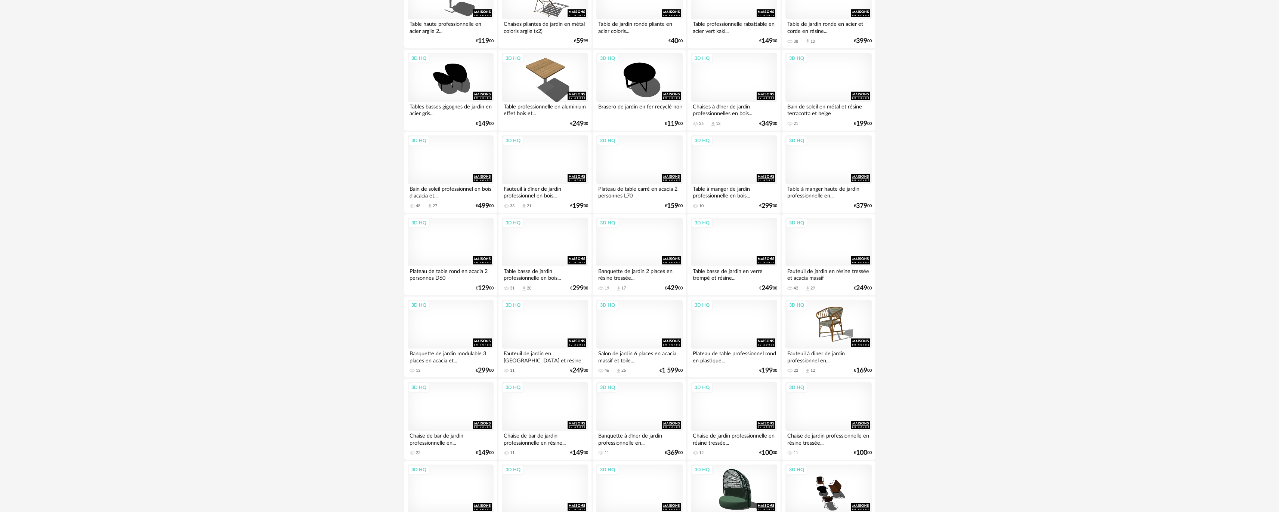
scroll to position [635, 0]
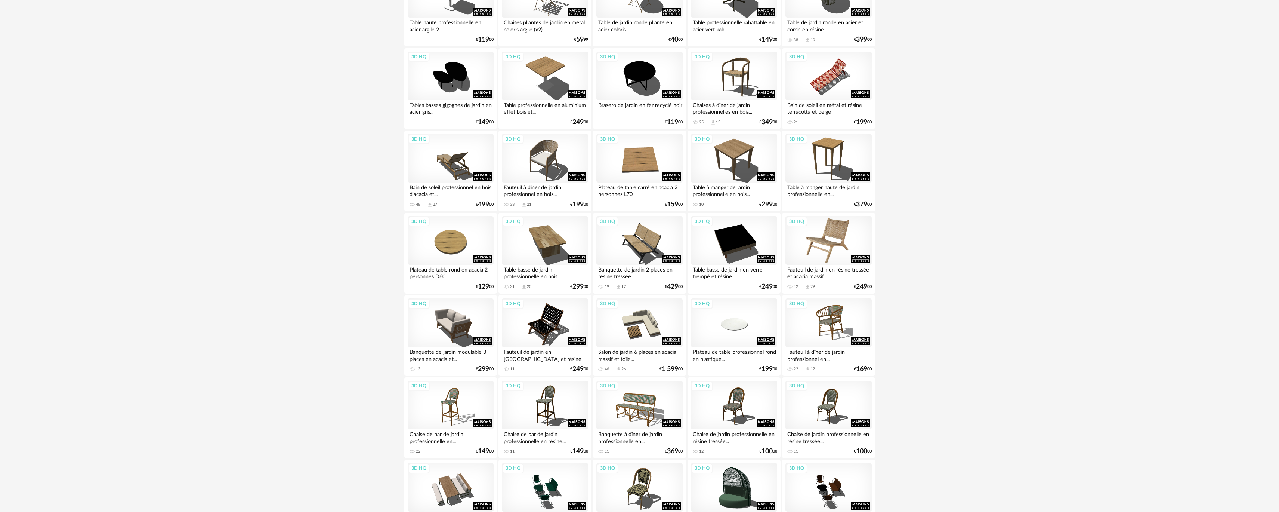
click at [825, 243] on div "3D HQ" at bounding box center [828, 240] width 86 height 49
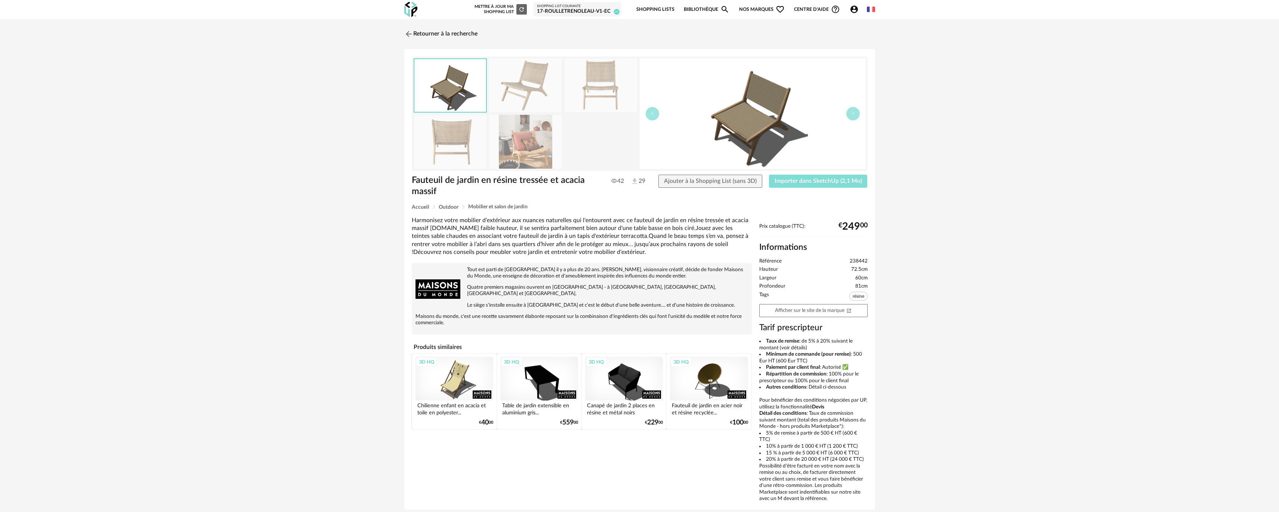
click at [822, 182] on span "Importer dans SketchUp (2,1 Mo)" at bounding box center [818, 181] width 87 height 6
click at [429, 31] on link "Retourner à la recherche" at bounding box center [438, 34] width 73 height 16
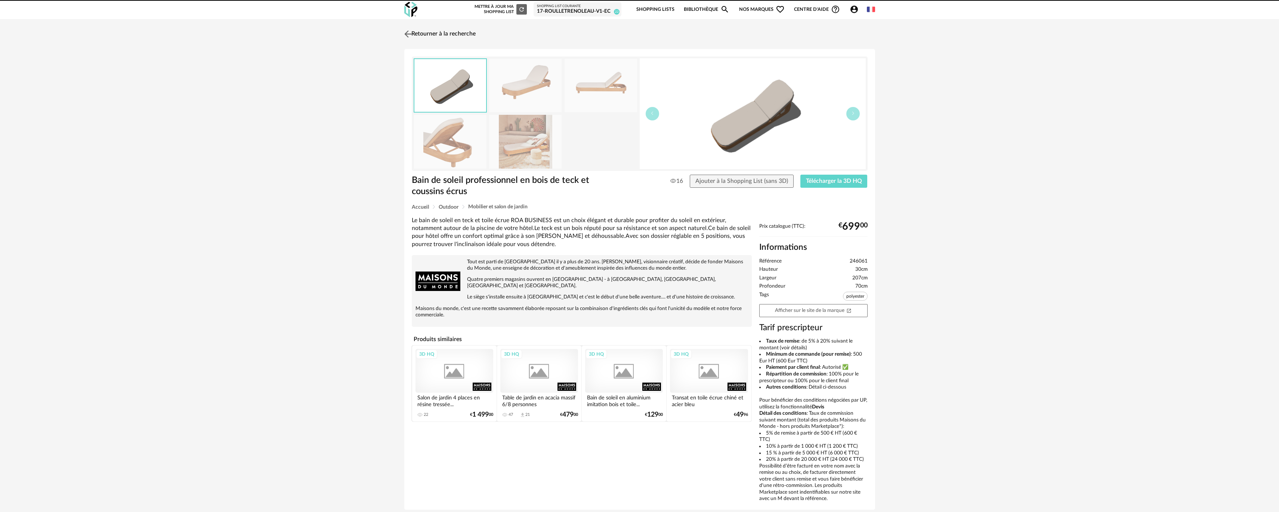
click at [471, 33] on div "Retourner à la recherche" at bounding box center [639, 34] width 471 height 16
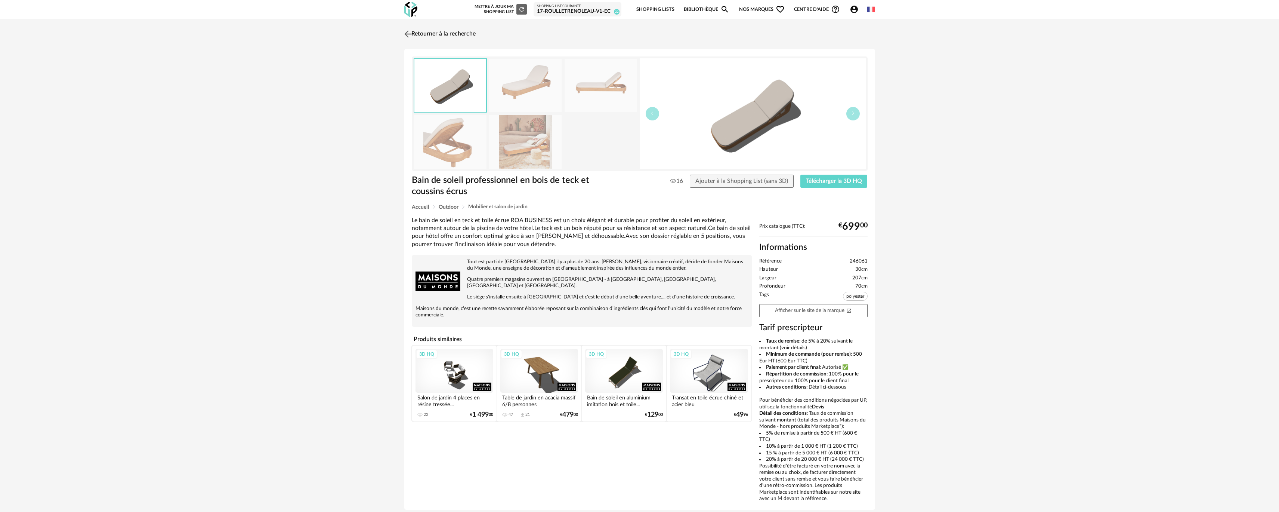
click at [456, 34] on link "Retourner à la recherche" at bounding box center [438, 34] width 73 height 16
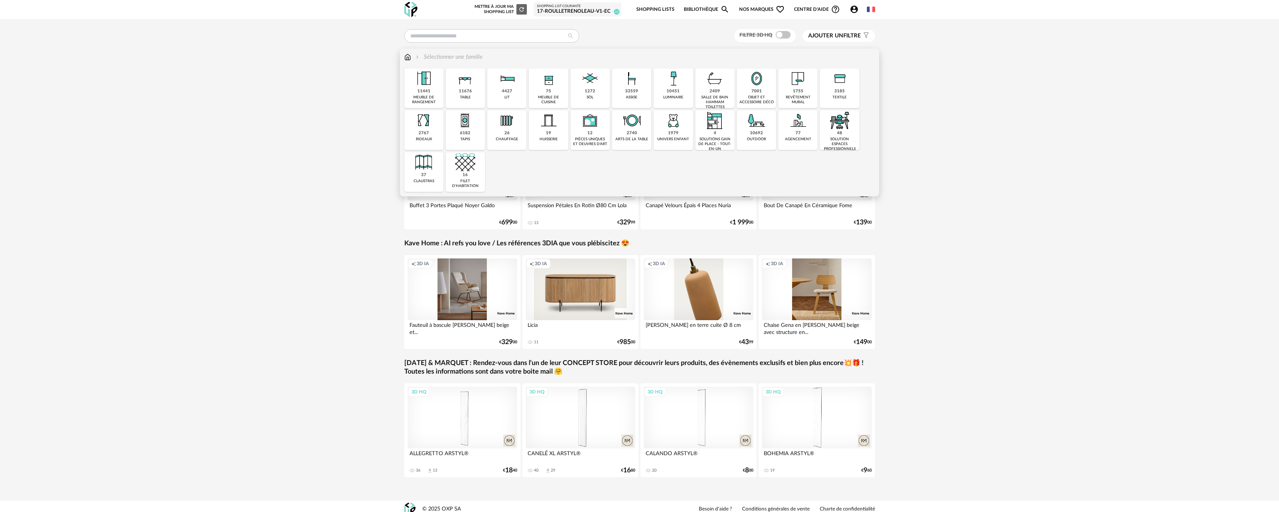
click at [581, 88] on img at bounding box center [590, 78] width 20 height 20
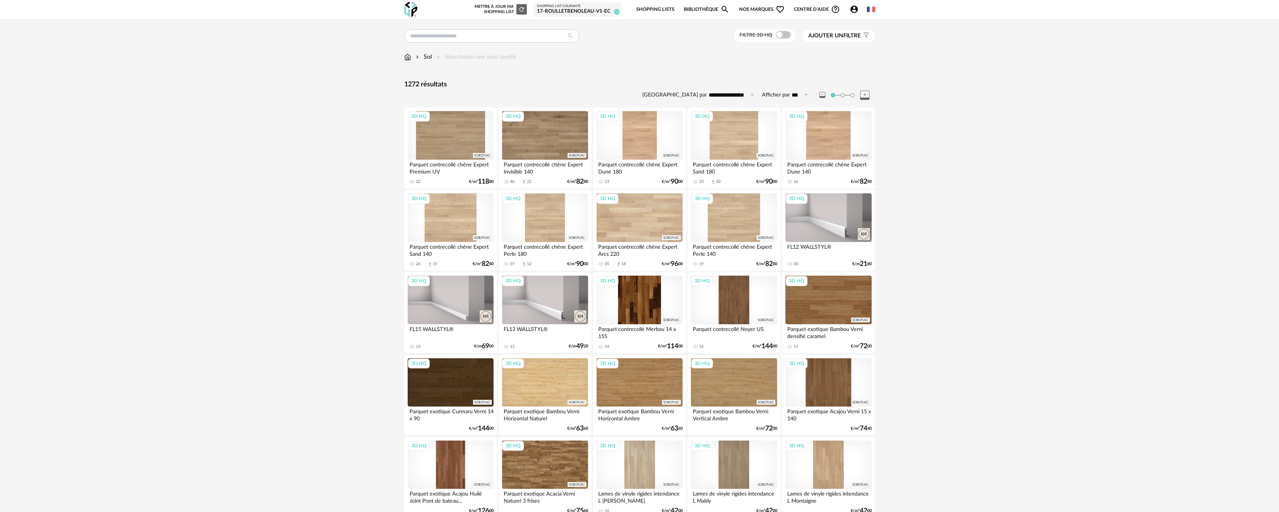
click at [785, 39] on div "Filtre 3D HQ" at bounding box center [765, 36] width 62 height 14
click at [787, 37] on span at bounding box center [783, 34] width 15 height 7
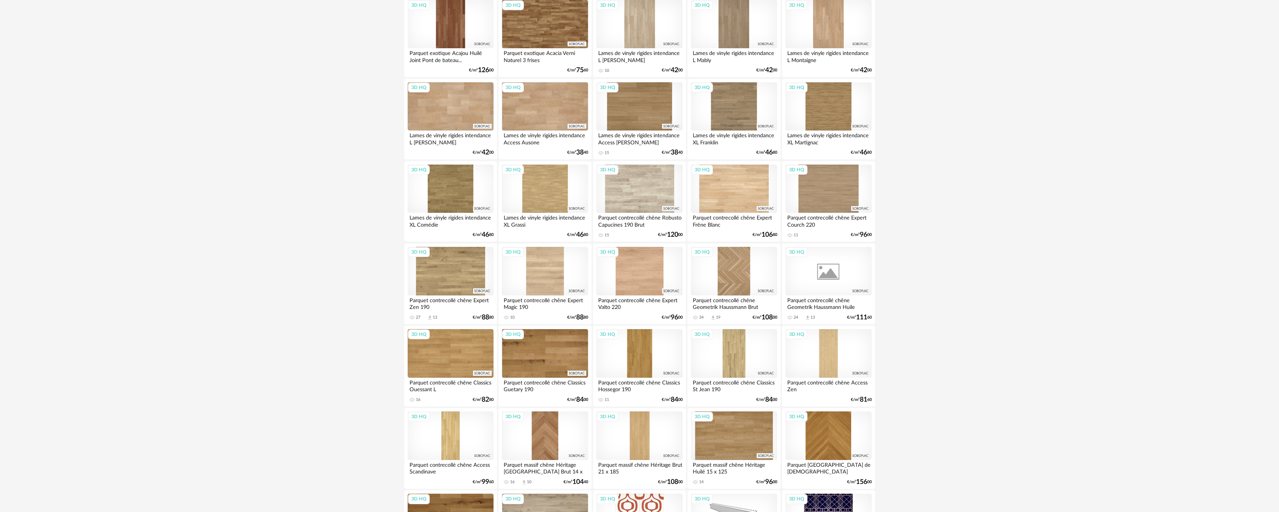
scroll to position [523, 0]
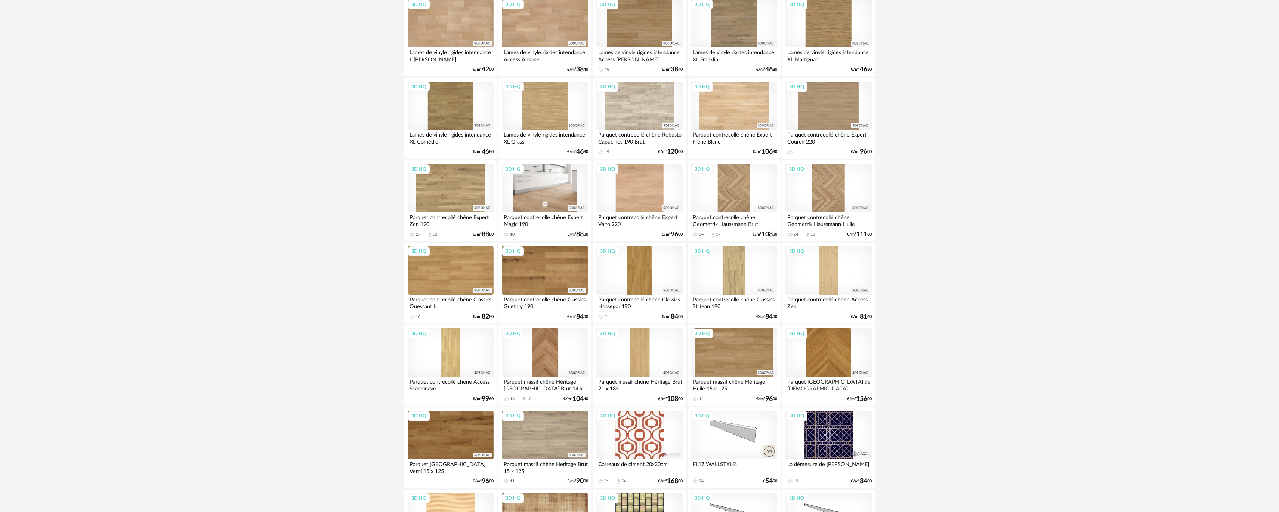
click at [566, 202] on div "3D HQ" at bounding box center [545, 188] width 86 height 49
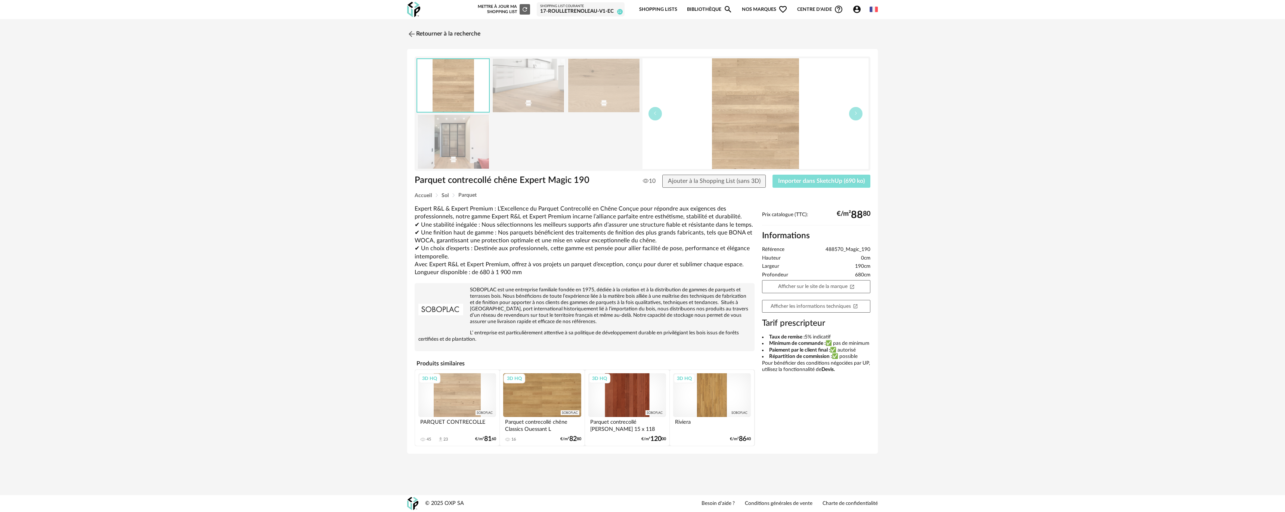
click at [782, 184] on button "Importer dans SketchUp (690 ko)" at bounding box center [822, 181] width 98 height 13
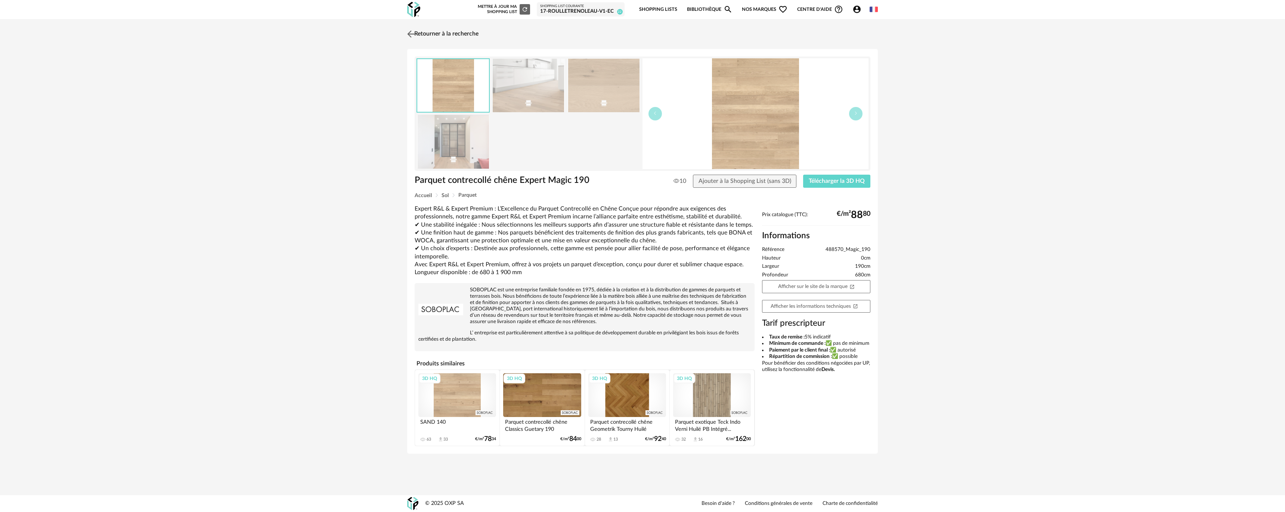
click at [422, 33] on link "Retourner à la recherche" at bounding box center [441, 34] width 73 height 16
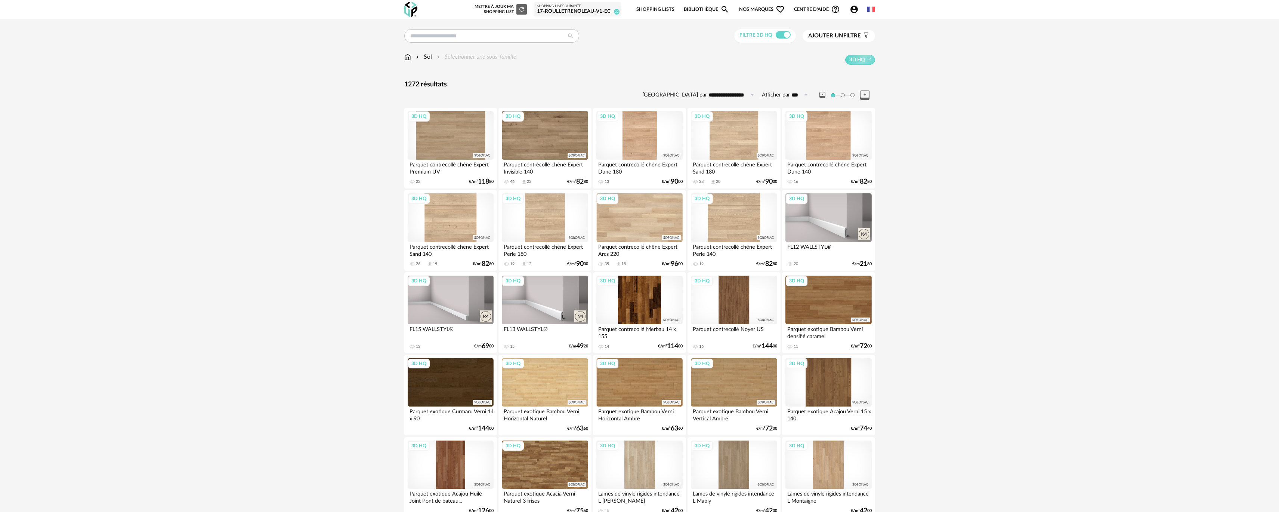
drag, startPoint x: 268, startPoint y: 212, endPoint x: 277, endPoint y: 75, distance: 137.1
click at [466, 39] on input "text" at bounding box center [491, 35] width 175 height 13
type input "*****"
type input "**********"
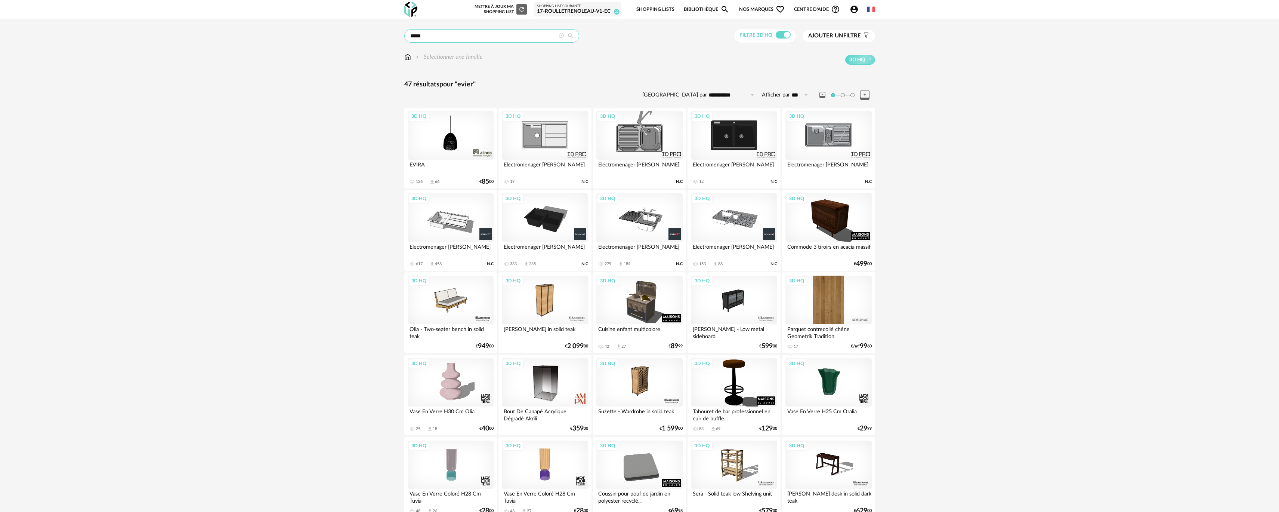
drag, startPoint x: 466, startPoint y: 39, endPoint x: 417, endPoint y: 31, distance: 49.2
click at [417, 31] on input "*****" at bounding box center [491, 35] width 175 height 13
type input "*"
type input "******"
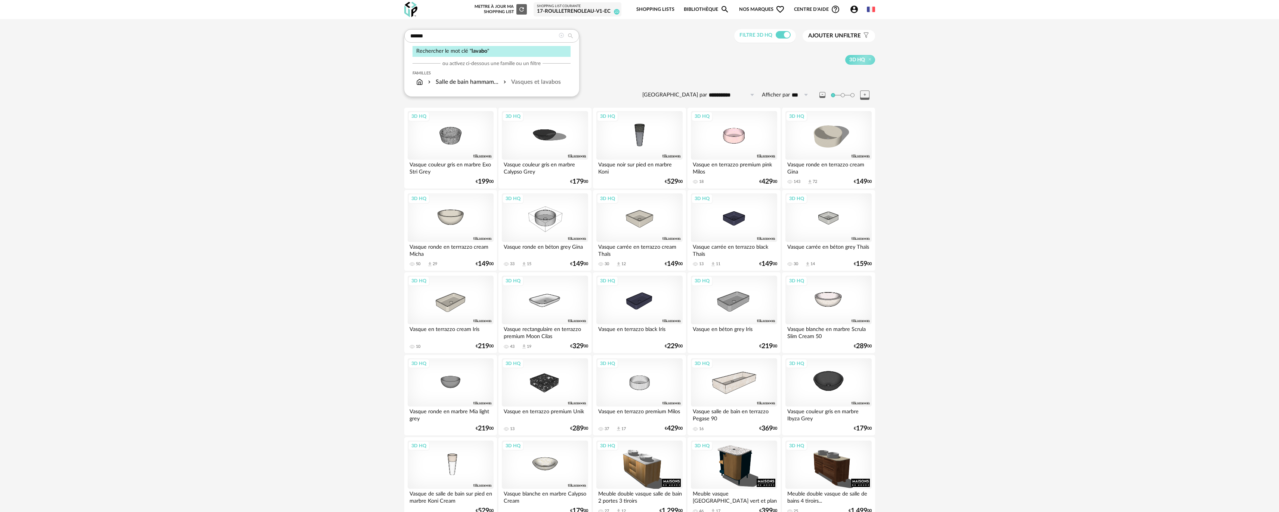
click at [840, 313] on div "3D HQ" at bounding box center [828, 299] width 86 height 49
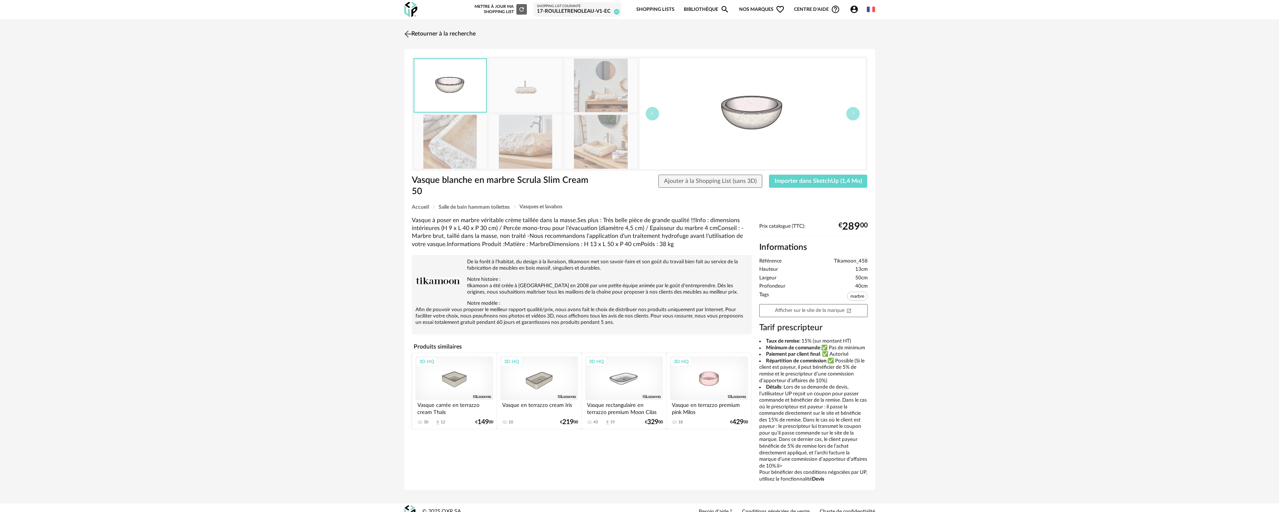
click at [462, 37] on link "Retourner à la recherche" at bounding box center [438, 34] width 73 height 16
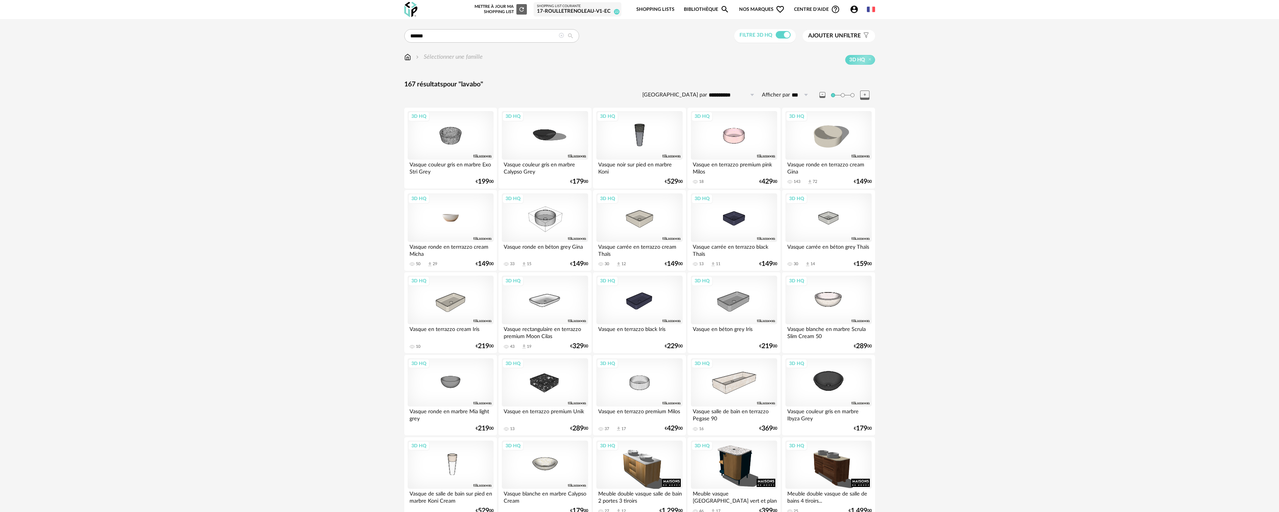
click at [475, 206] on div "3D HQ" at bounding box center [451, 217] width 86 height 49
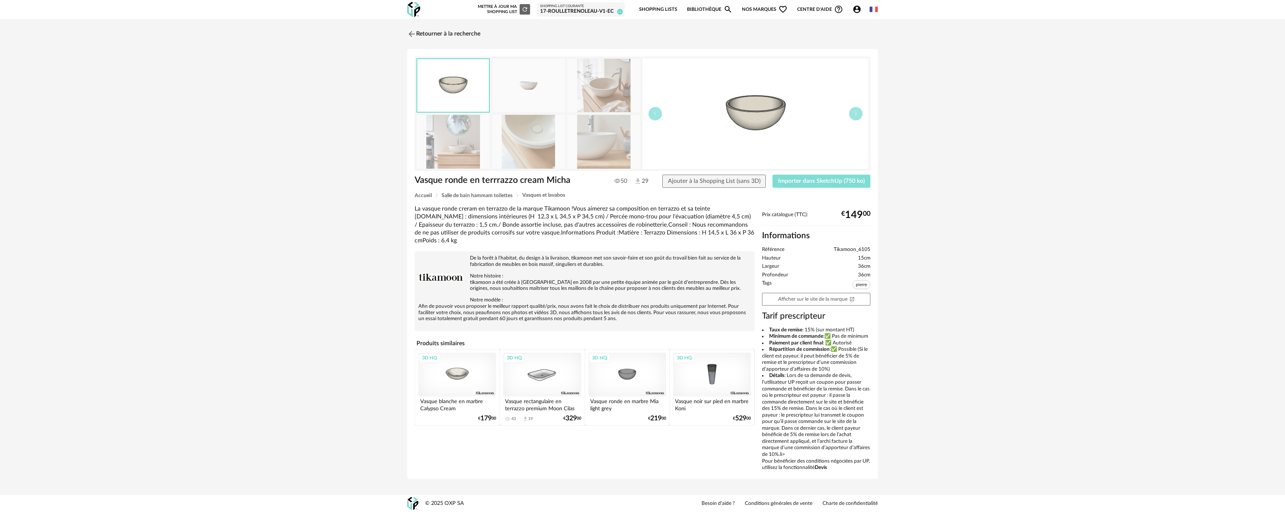
click at [795, 182] on span "Importer dans SketchUp (750 ko)" at bounding box center [821, 181] width 87 height 6
click at [460, 30] on link "Retourner à la recherche" at bounding box center [441, 34] width 73 height 16
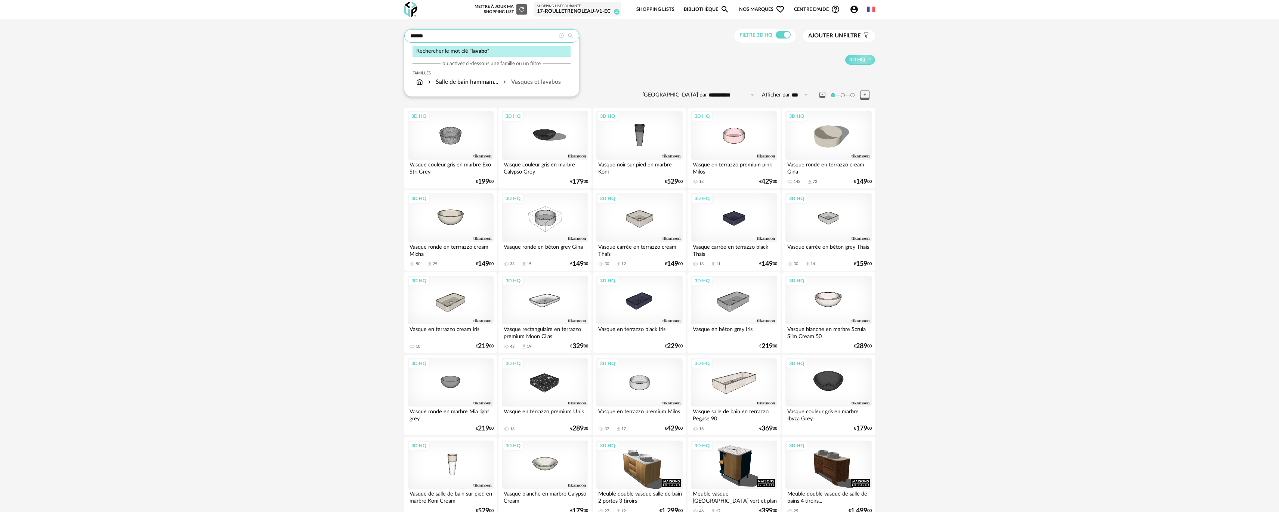
drag, startPoint x: 476, startPoint y: 32, endPoint x: 301, endPoint y: 8, distance: 176.2
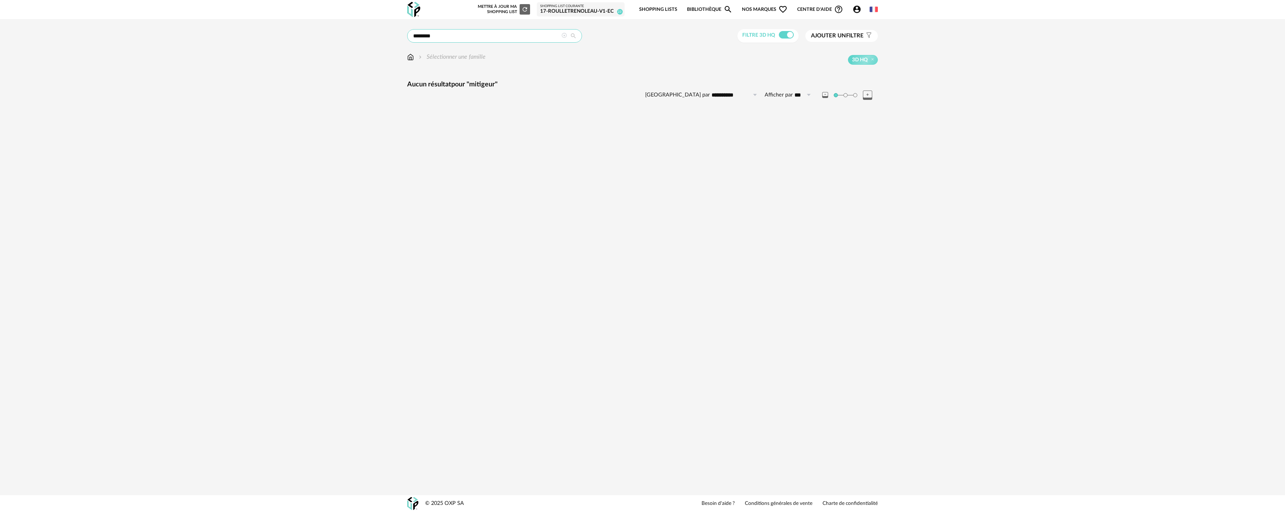
drag, startPoint x: 438, startPoint y: 32, endPoint x: 376, endPoint y: 24, distance: 62.3
click at [376, 24] on div "**********" at bounding box center [642, 70] width 1285 height 102
type input "*******"
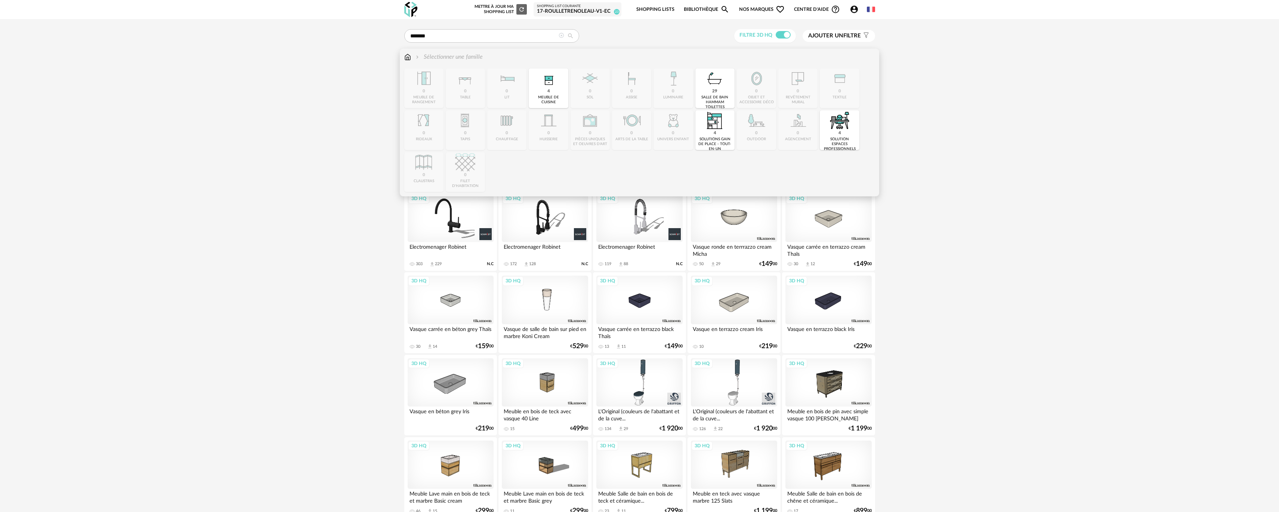
click at [411, 56] on img at bounding box center [407, 57] width 7 height 9
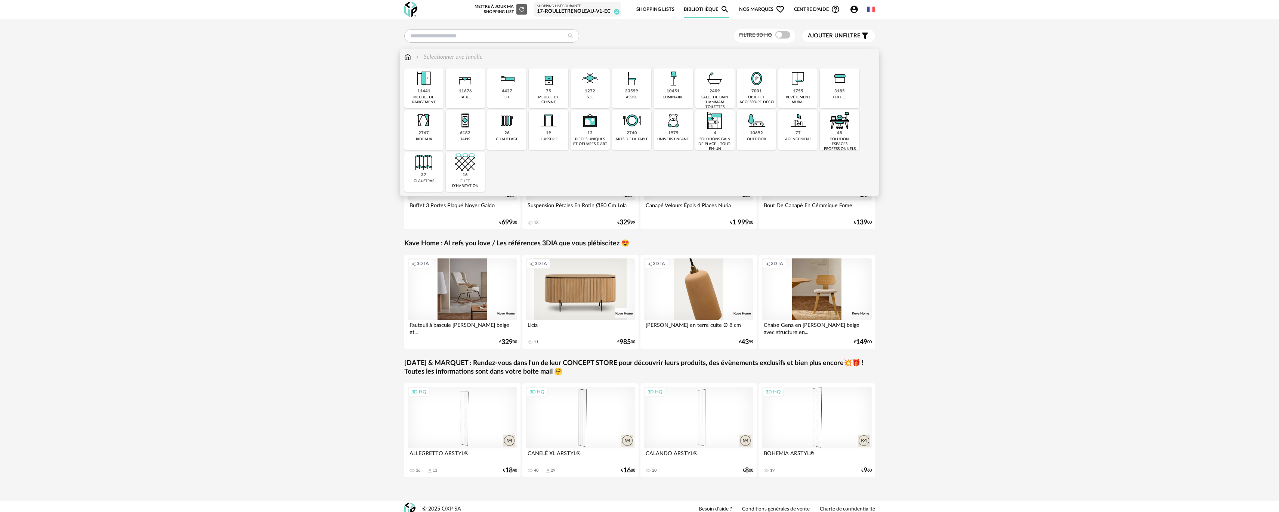
click at [712, 96] on div "salle de bain hammam toilettes" at bounding box center [715, 102] width 35 height 15
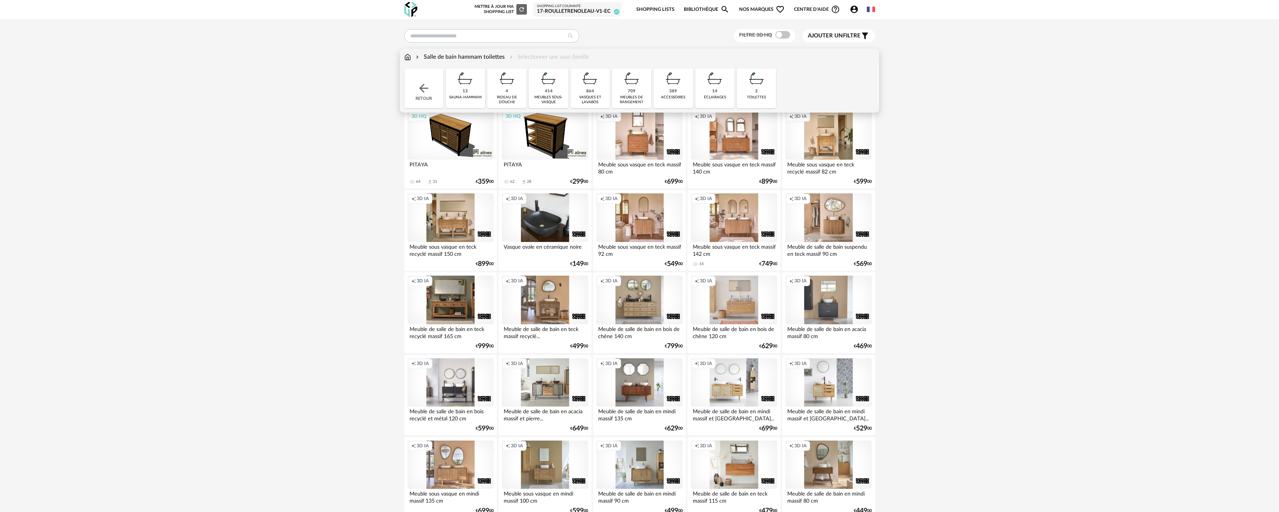
click at [683, 96] on div "accessoires" at bounding box center [673, 97] width 24 height 5
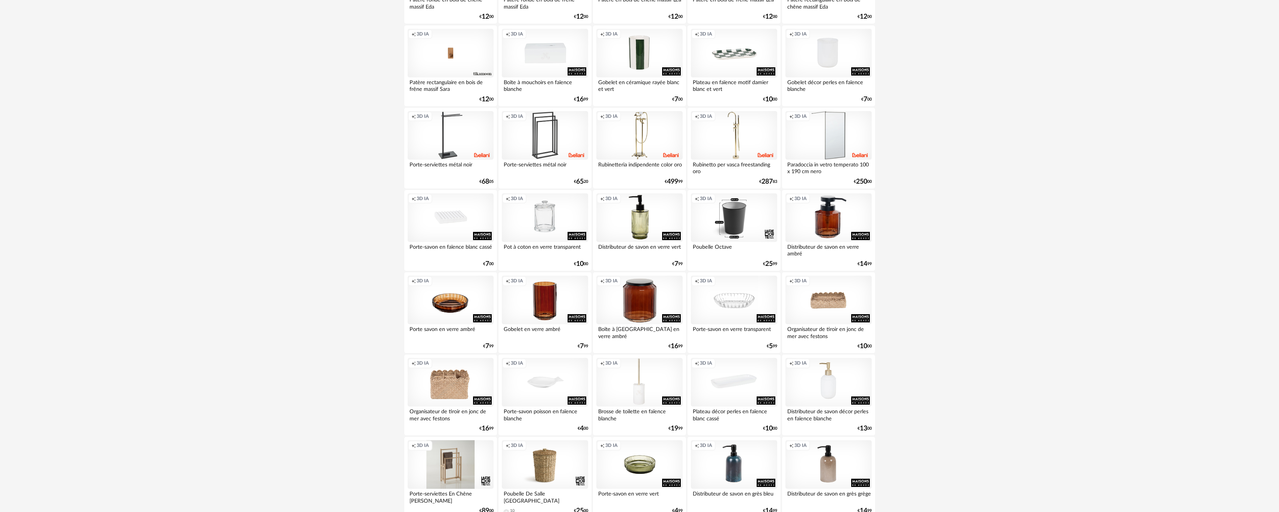
scroll to position [655, 0]
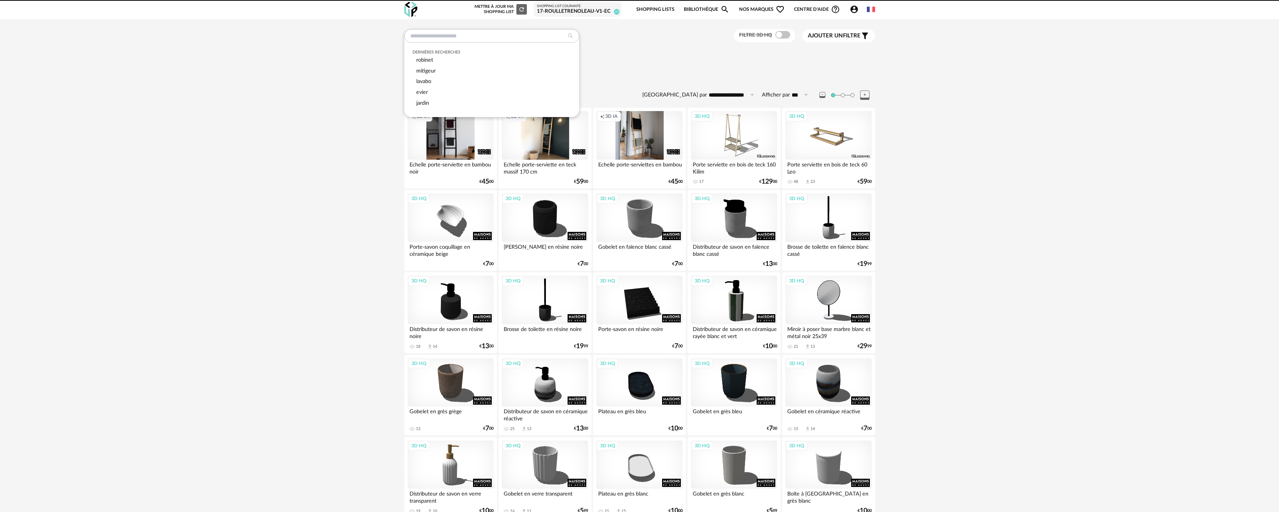
click at [439, 31] on input "text" at bounding box center [491, 35] width 175 height 13
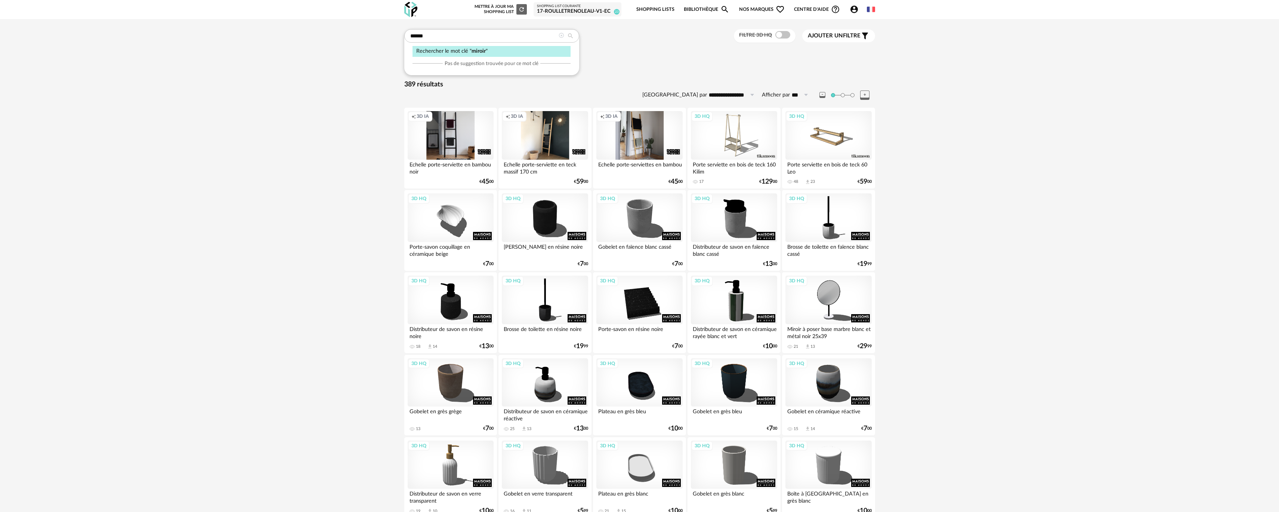
type input "******"
type input "**********"
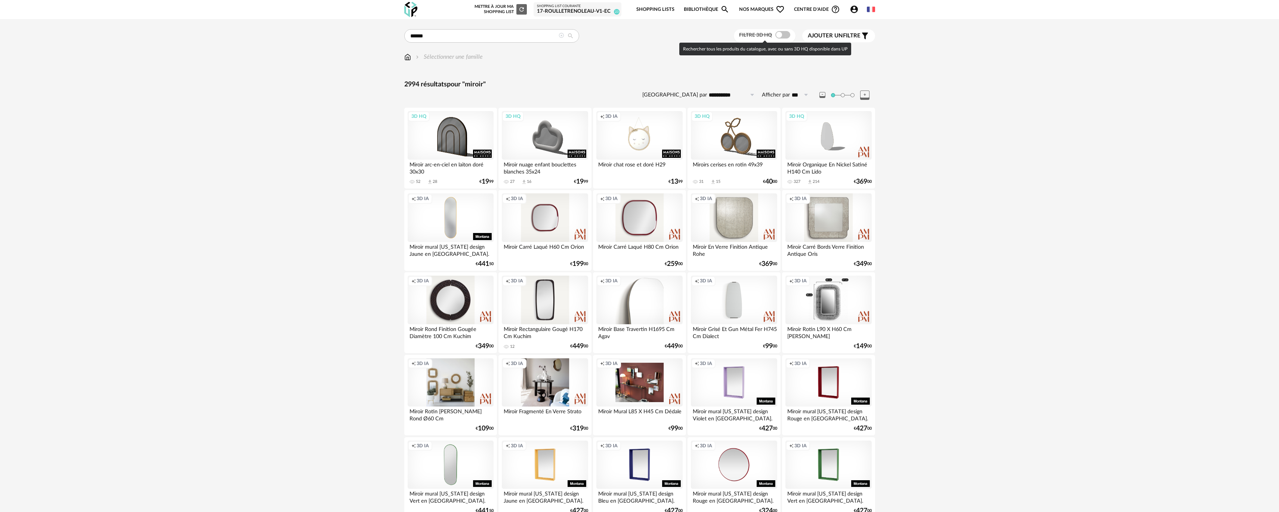
click at [785, 36] on span at bounding box center [782, 34] width 15 height 7
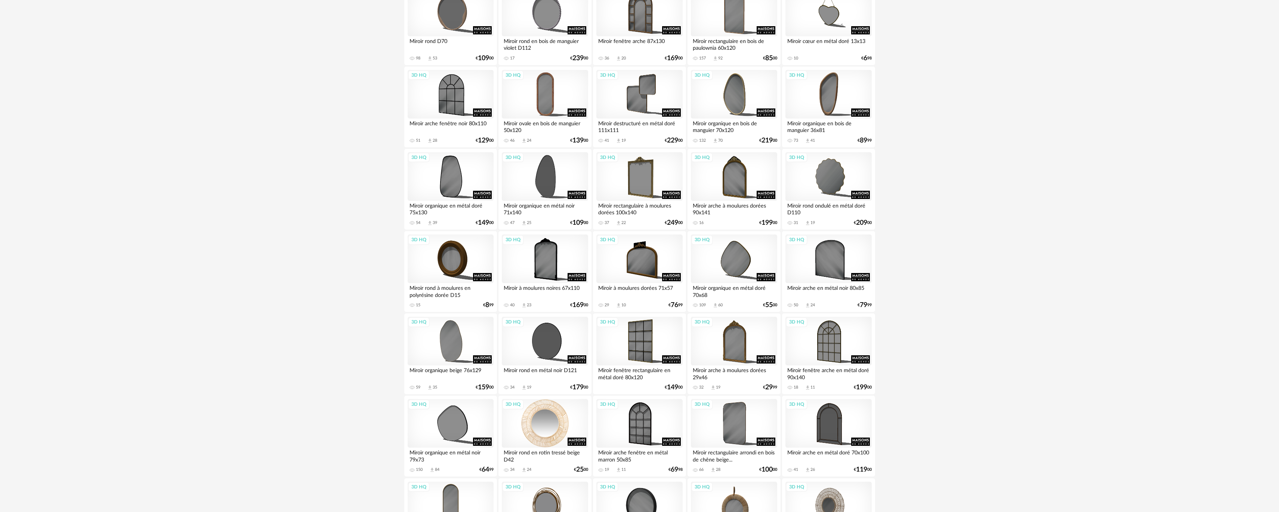
scroll to position [859, 0]
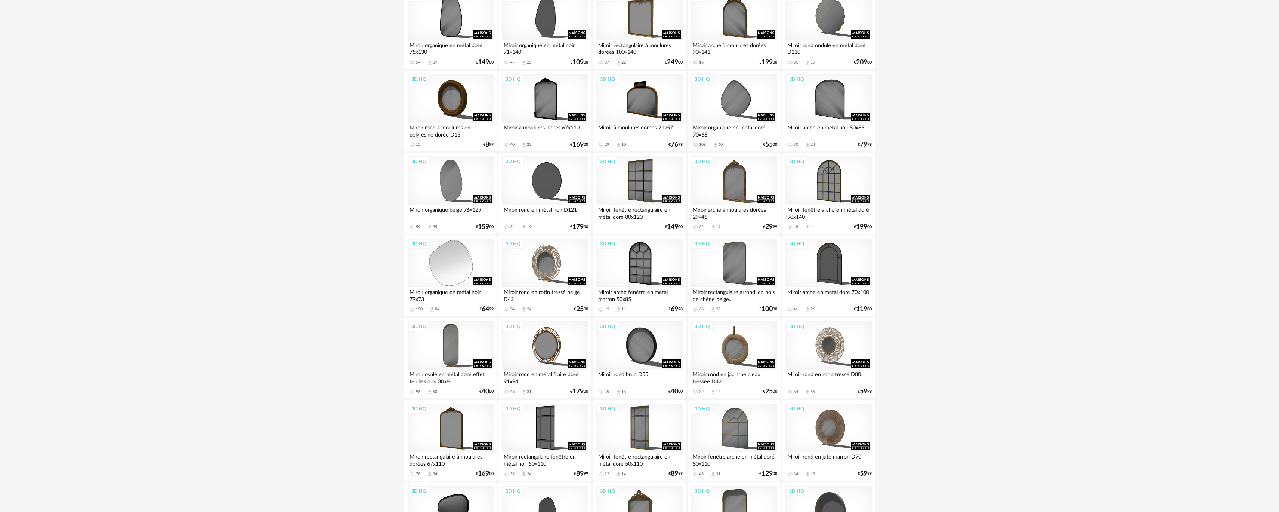
click at [475, 265] on div "3D HQ" at bounding box center [451, 262] width 86 height 49
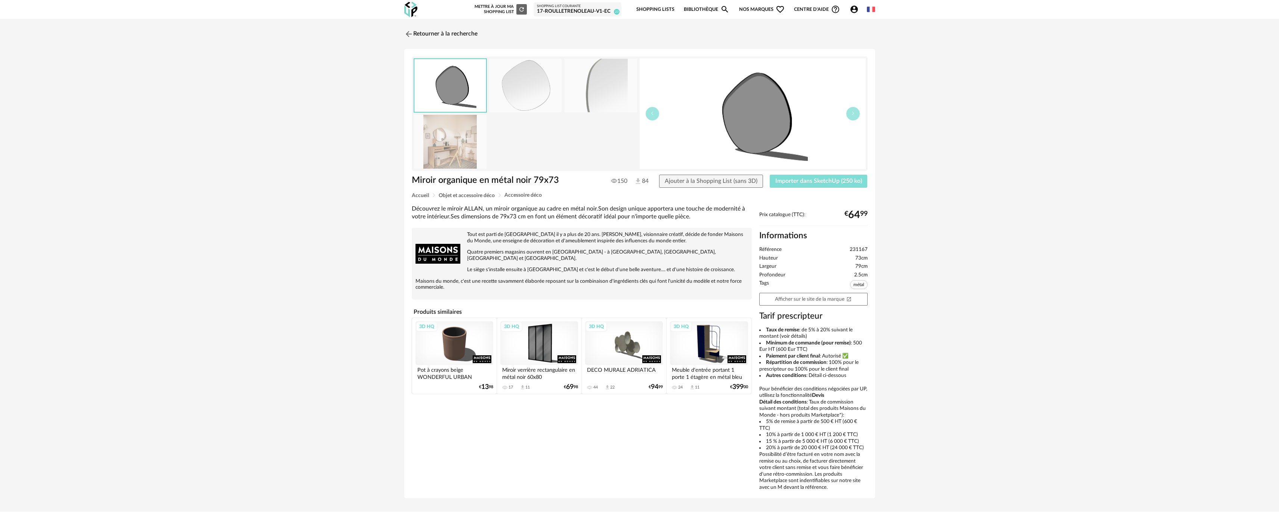
click at [778, 177] on button "Importer dans SketchUp (250 ko)" at bounding box center [819, 181] width 98 height 13
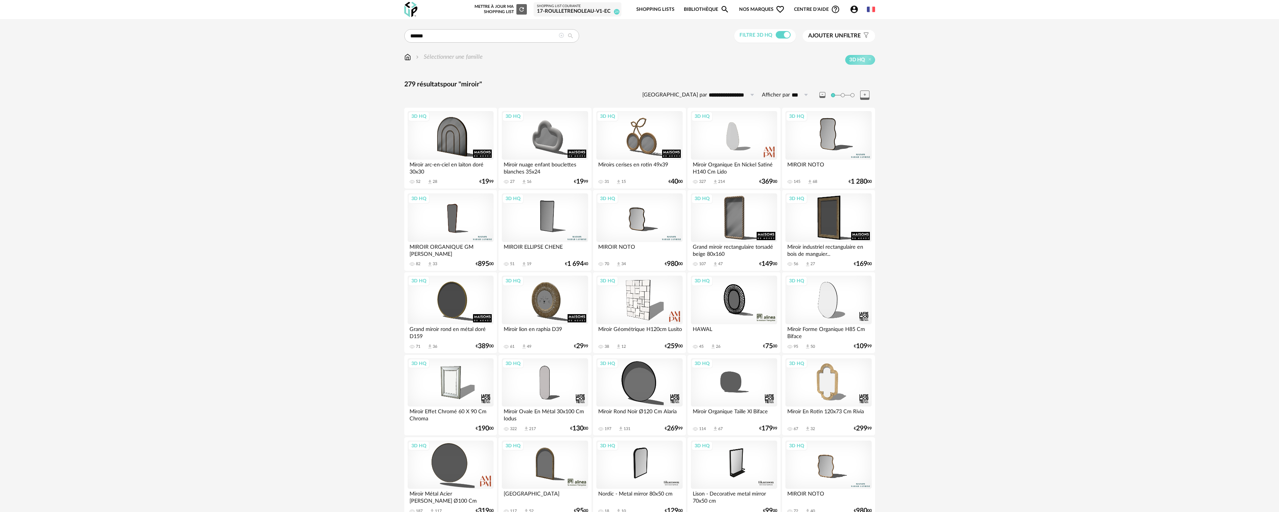
drag, startPoint x: 361, startPoint y: 227, endPoint x: 338, endPoint y: 145, distance: 84.6
drag, startPoint x: 438, startPoint y: 41, endPoint x: 371, endPoint y: 34, distance: 67.6
type input "*******"
type input "**********"
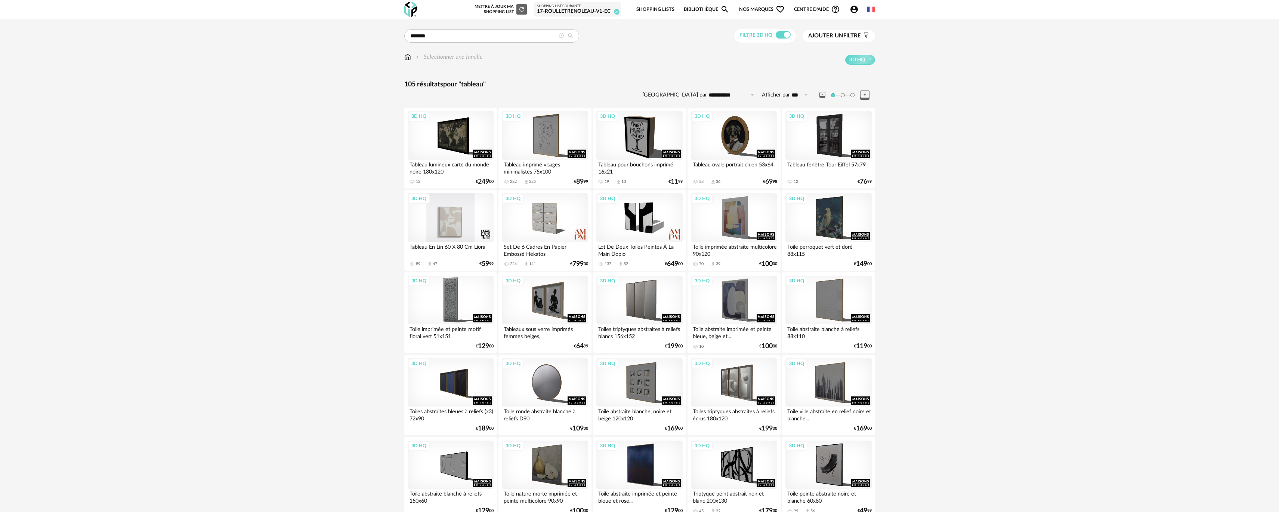
click at [439, 226] on div "3D HQ" at bounding box center [451, 217] width 86 height 49
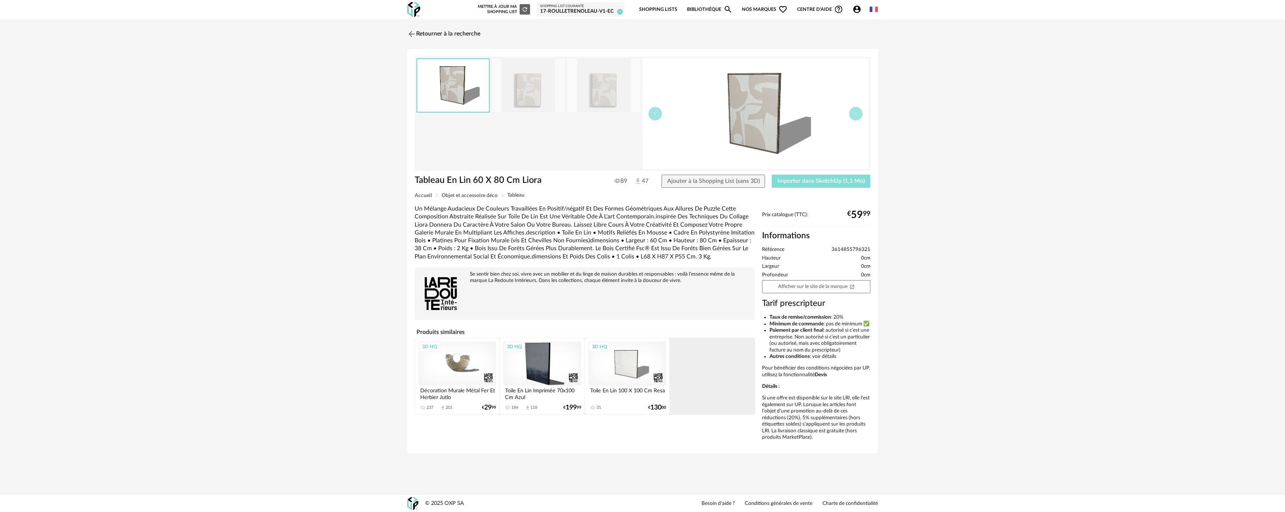
click at [823, 188] on button "Importer dans SketchUp (1,1 Mo)" at bounding box center [821, 181] width 99 height 13
click at [456, 35] on link "Retourner à la recherche" at bounding box center [441, 34] width 73 height 16
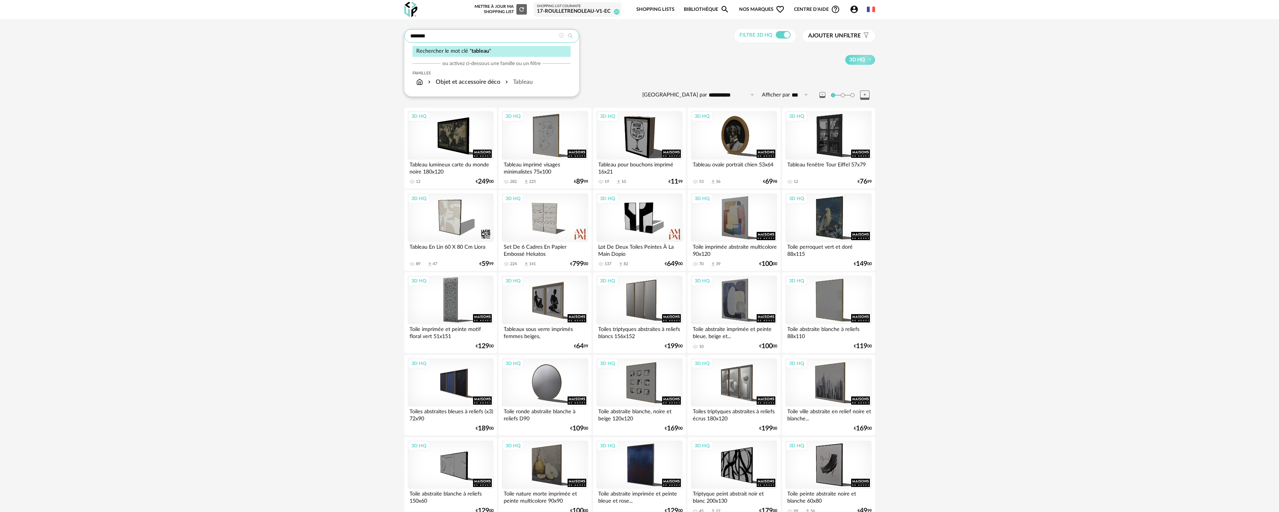
drag, startPoint x: 470, startPoint y: 39, endPoint x: 346, endPoint y: 22, distance: 125.7
type input "*****"
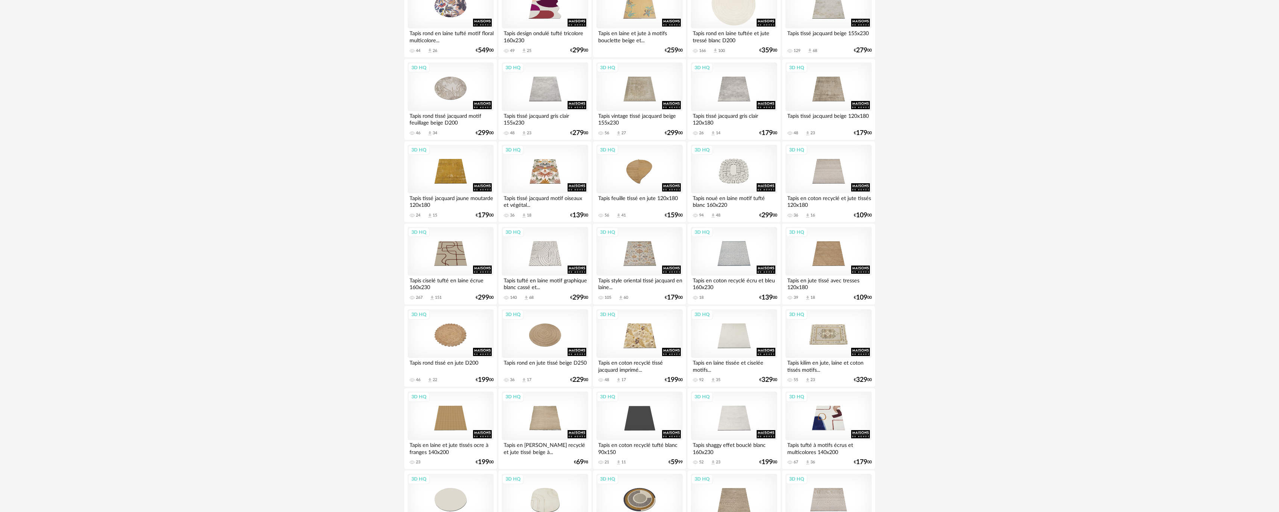
scroll to position [747, 0]
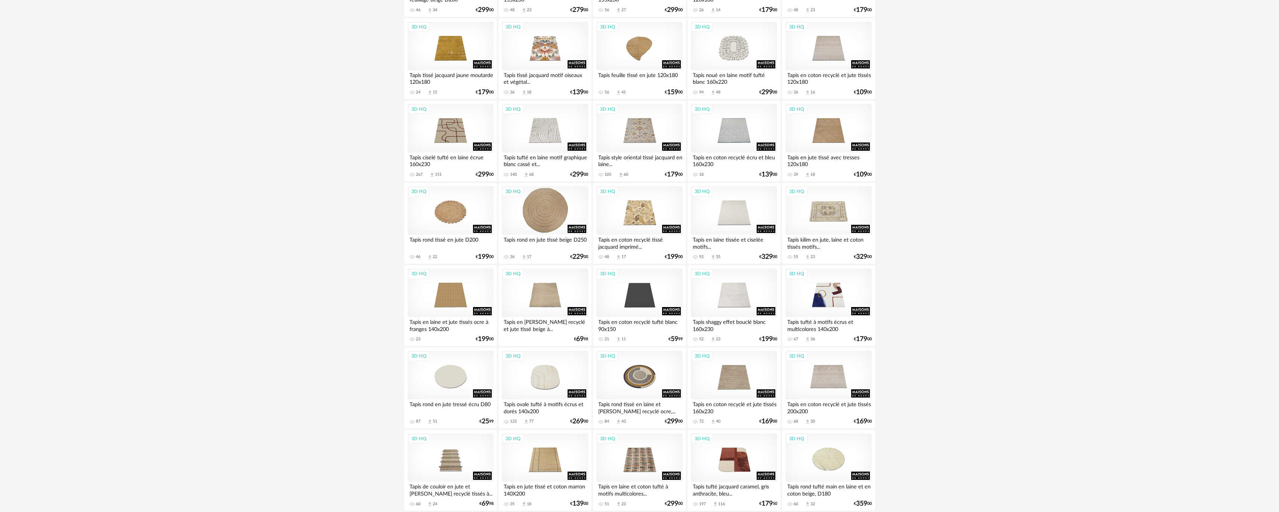
click at [537, 204] on div "3D HQ" at bounding box center [545, 210] width 86 height 49
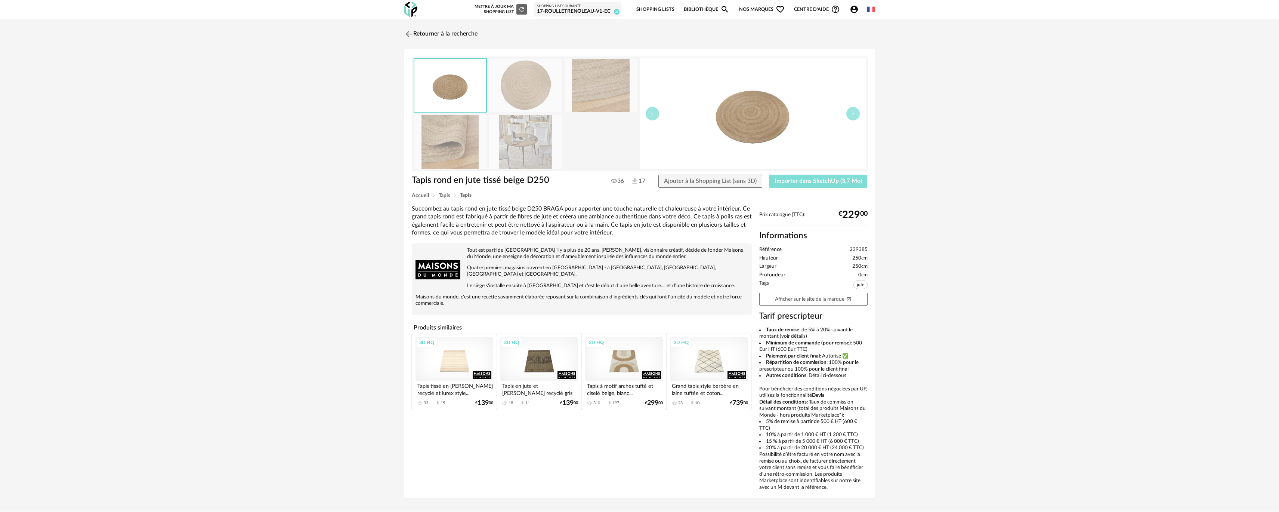
click at [821, 181] on span "Importer dans SketchUp (3,7 Mo)" at bounding box center [818, 181] width 87 height 6
click at [461, 40] on link "Retourner à la recherche" at bounding box center [438, 34] width 73 height 16
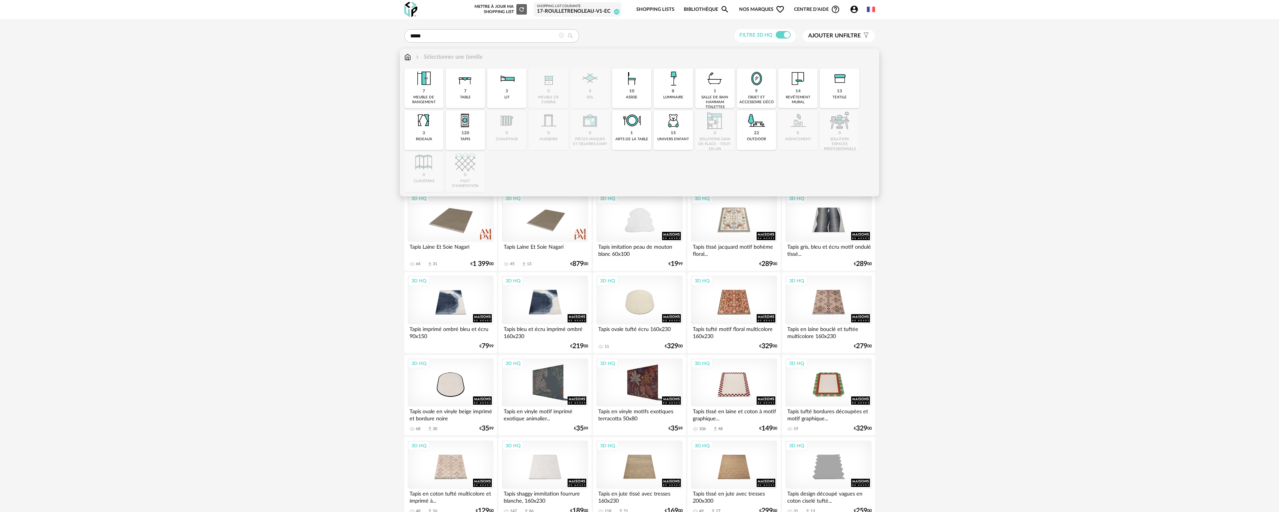
click at [409, 59] on img at bounding box center [407, 57] width 7 height 9
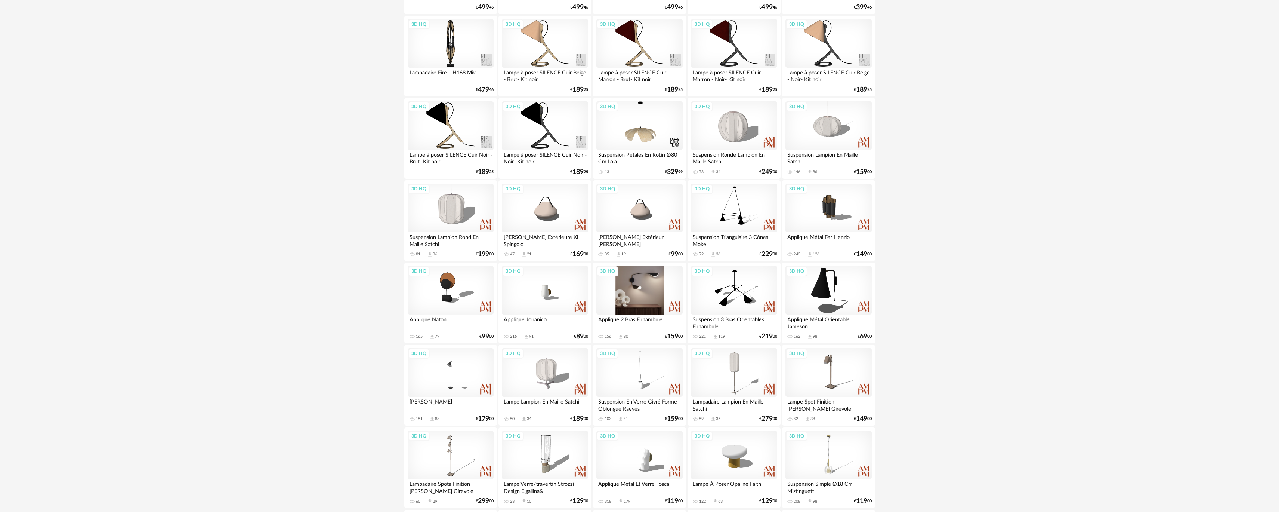
scroll to position [710, 0]
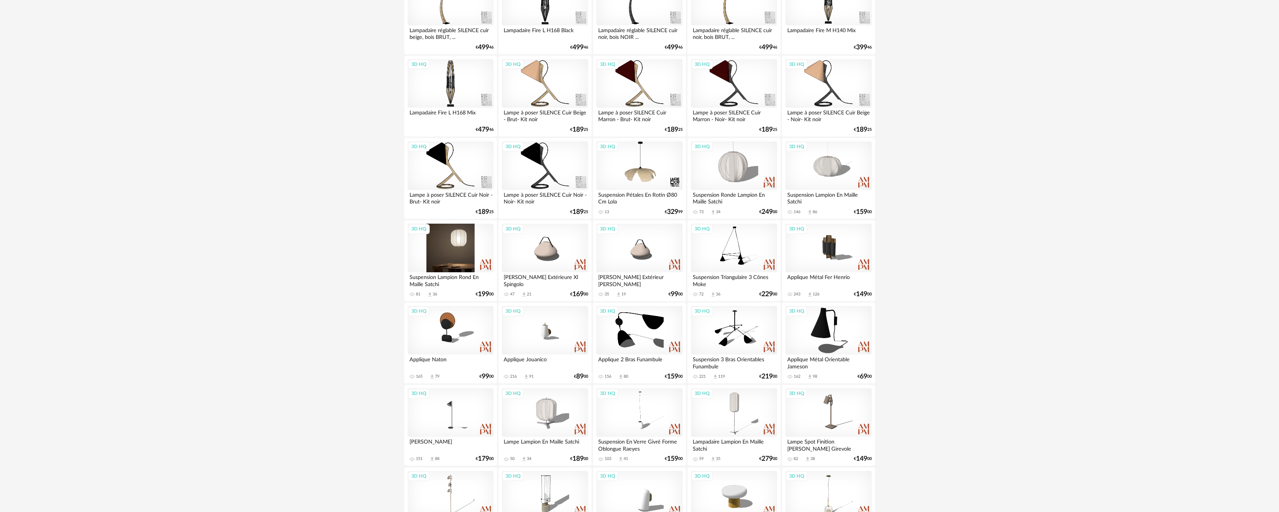
click at [469, 237] on div "3D HQ" at bounding box center [451, 247] width 86 height 49
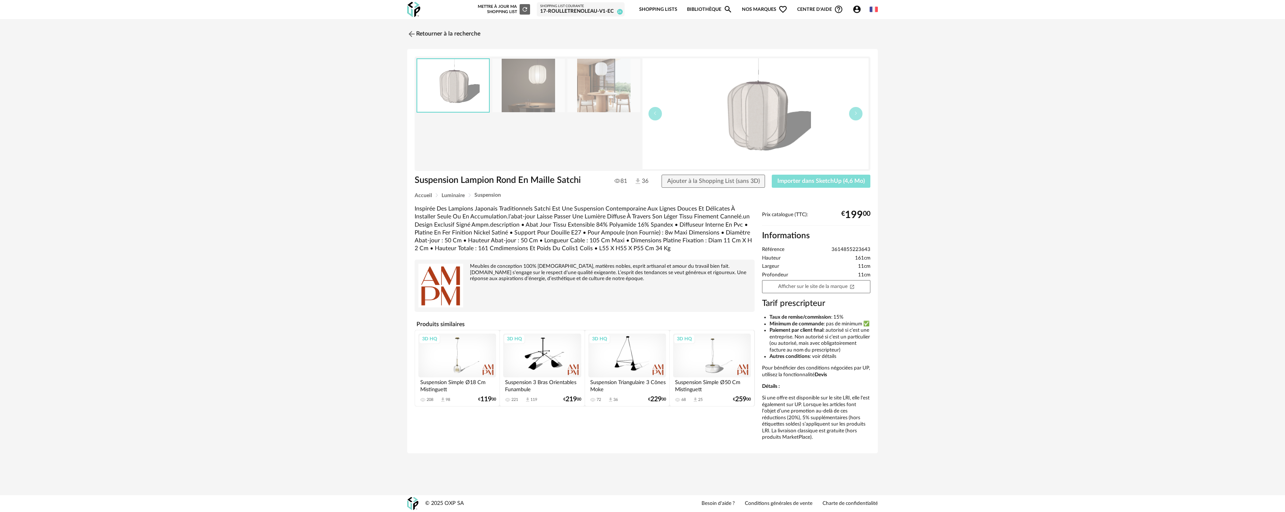
click at [848, 179] on span "Importer dans SketchUp (4,6 Mo)" at bounding box center [821, 181] width 87 height 6
